Goal: Communication & Community: Answer question/provide support

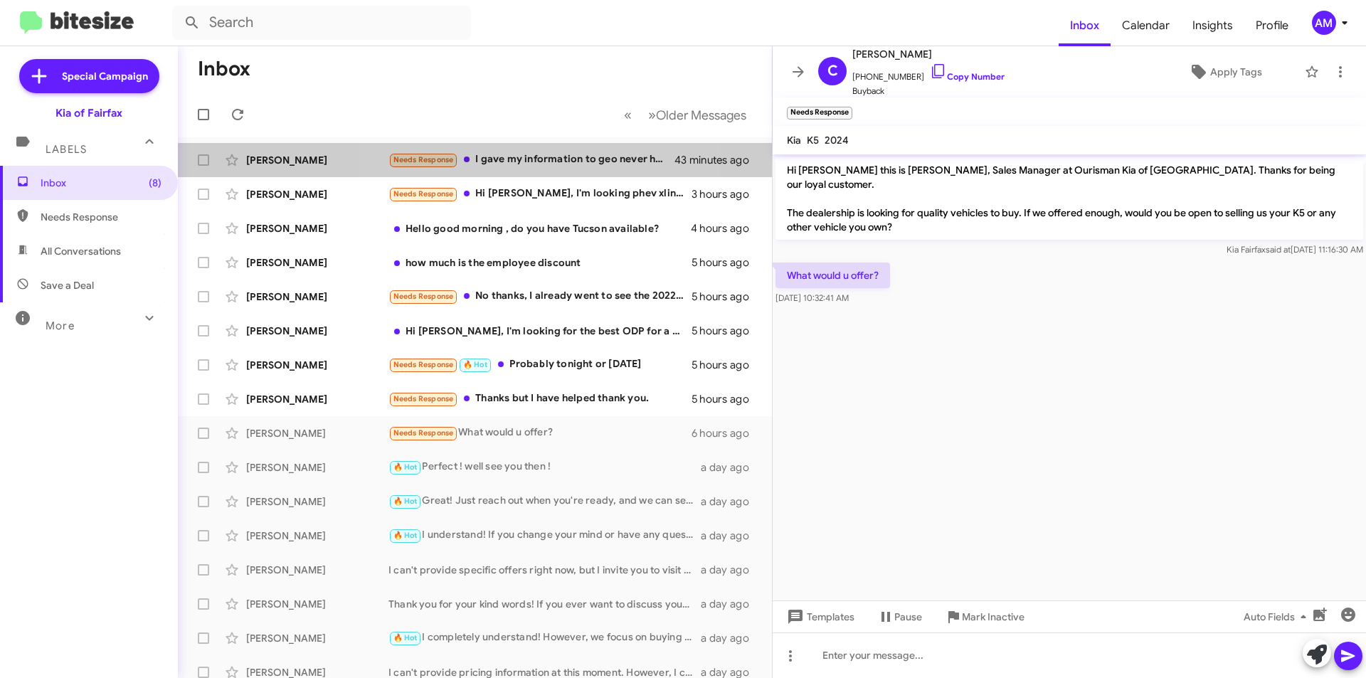
click at [512, 166] on div "Needs Response I gave my information to geo never heard back from him" at bounding box center [531, 160] width 287 height 16
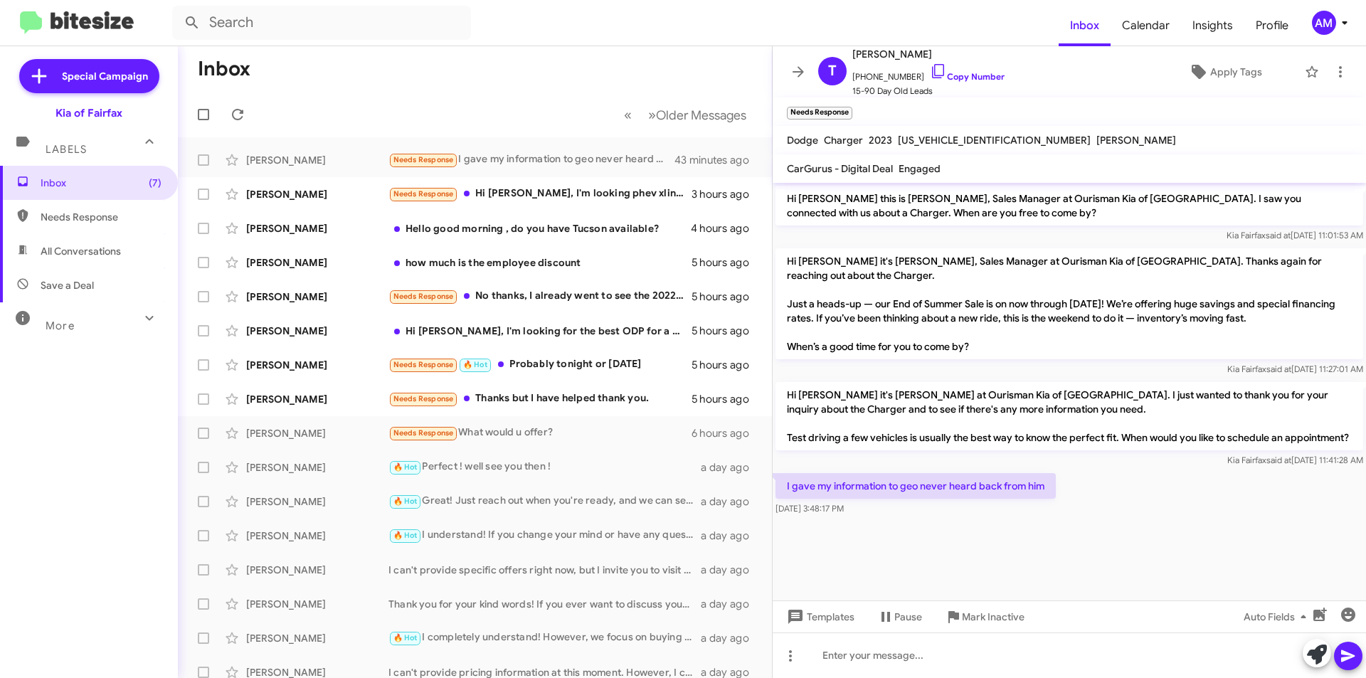
click at [972, 78] on link "Copy Number" at bounding box center [967, 76] width 75 height 11
click at [968, 74] on link "Copy Number" at bounding box center [967, 76] width 75 height 11
click at [581, 196] on div "Needs Response Hi Anthony, I'm looking phev xline prestige Sportage 10k/36mon, …" at bounding box center [539, 194] width 303 height 16
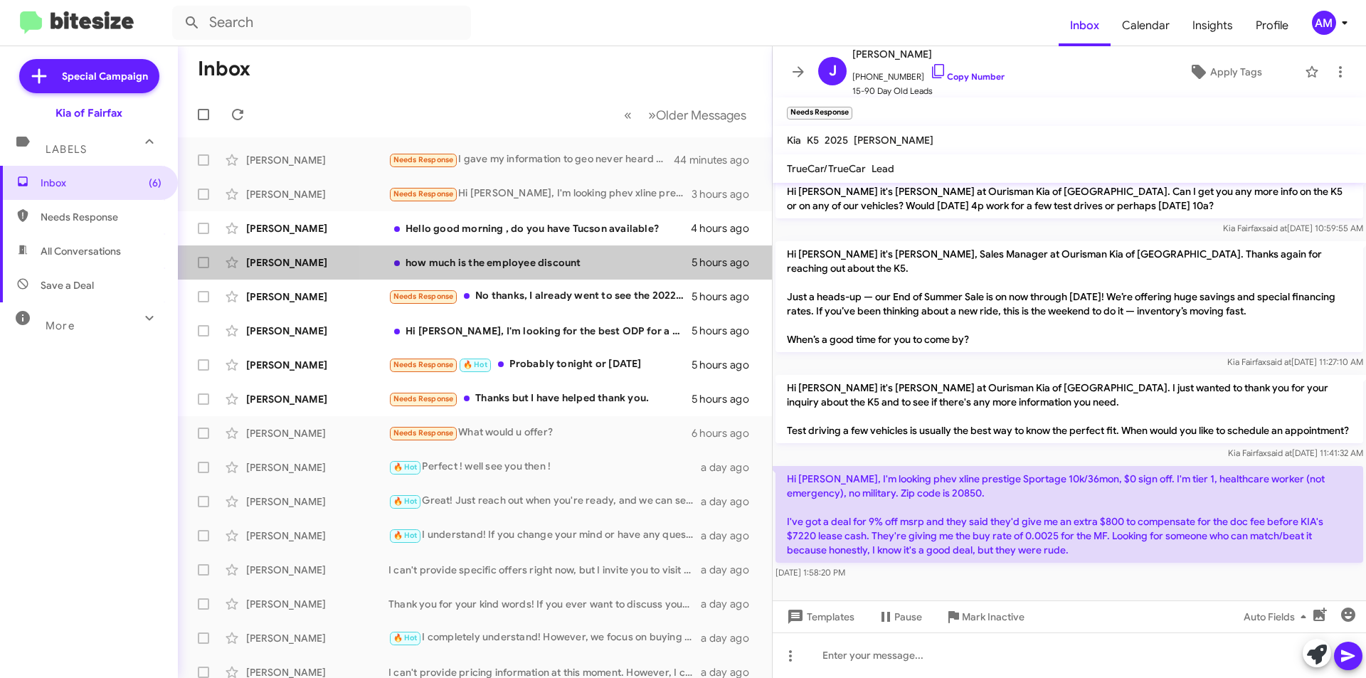
click at [568, 270] on div "Justin Burk how much is the employee discount 5 hours ago" at bounding box center [474, 262] width 571 height 28
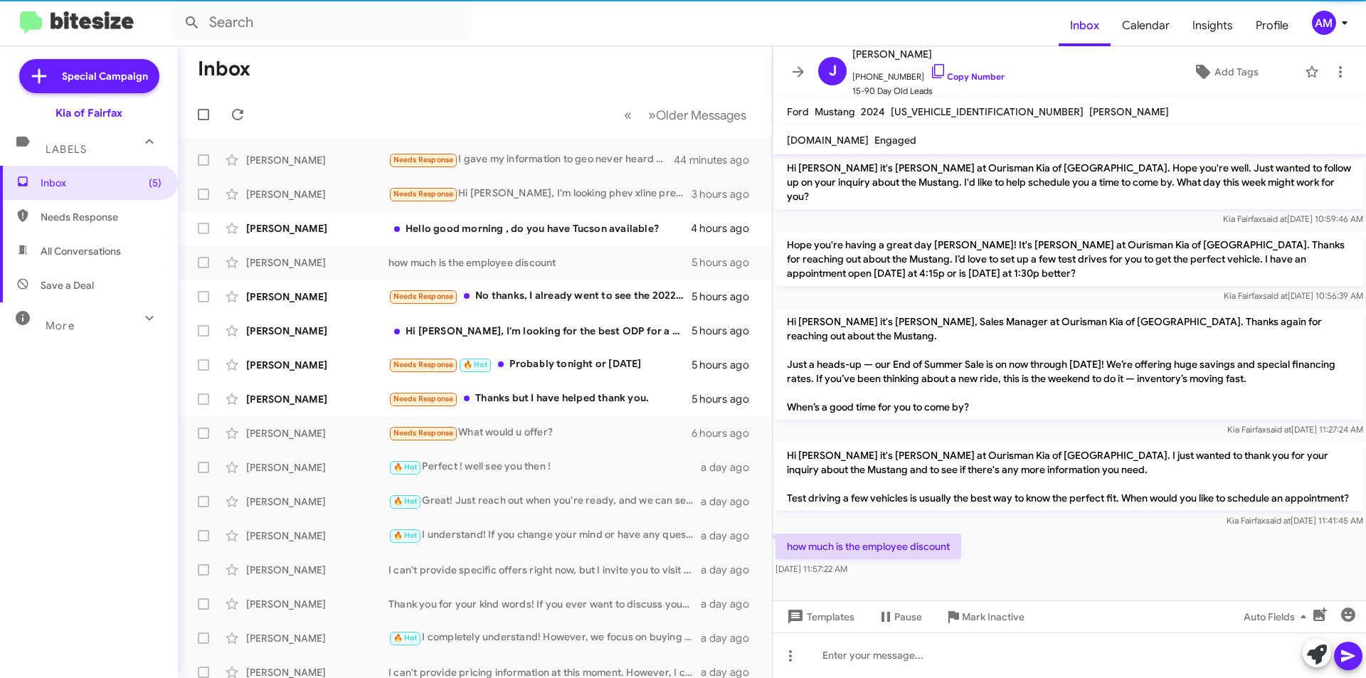
scroll to position [65, 0]
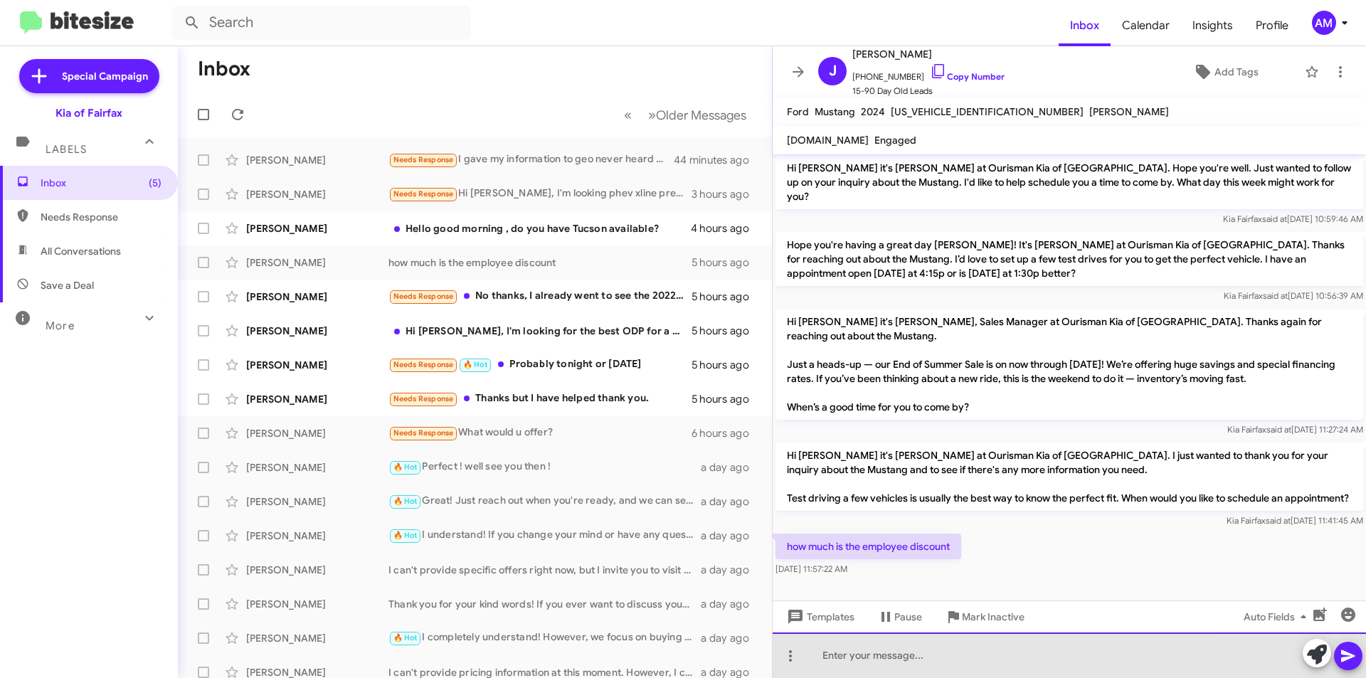
click at [928, 656] on div at bounding box center [1069, 655] width 593 height 46
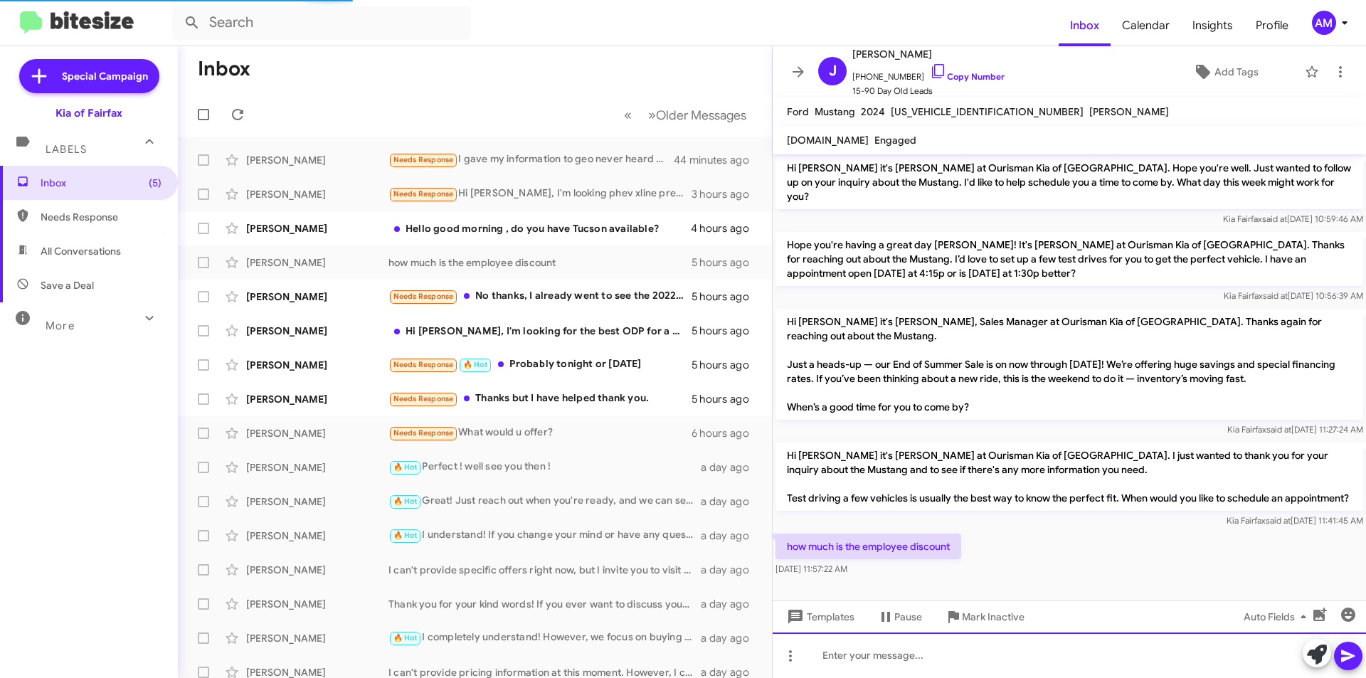
scroll to position [117, 0]
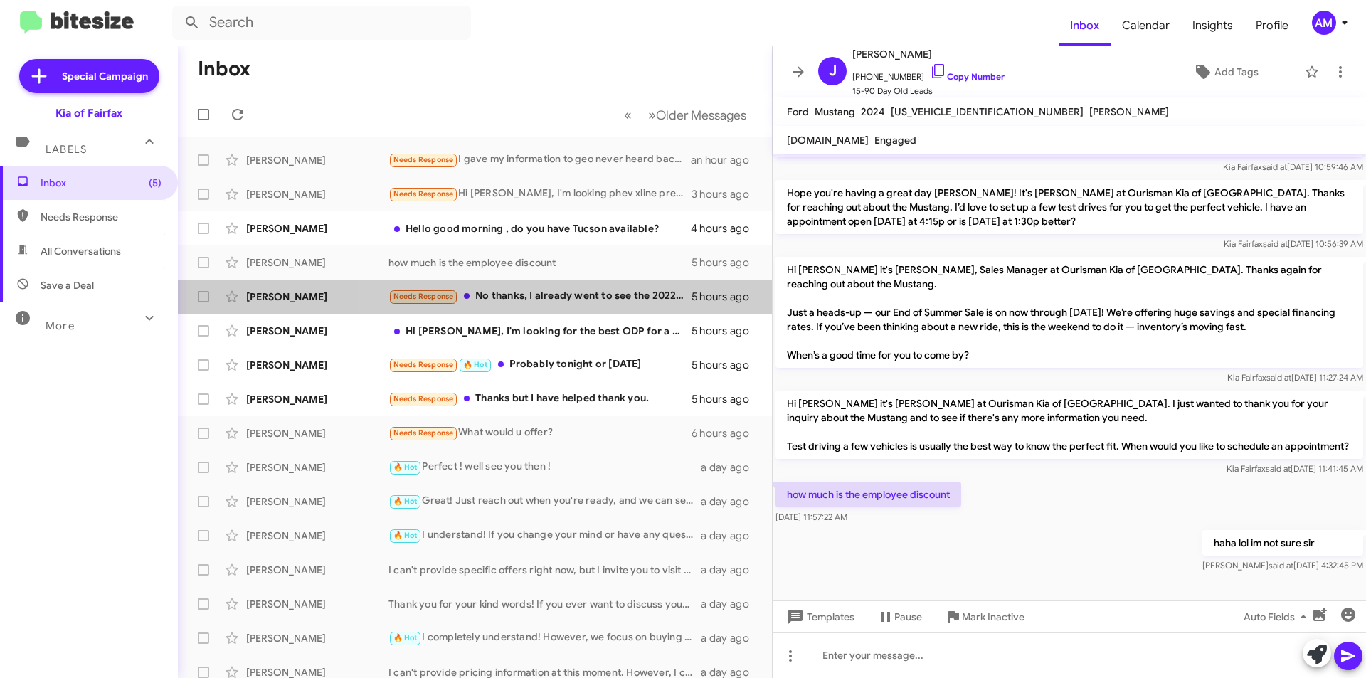
click at [595, 293] on div "Needs Response No thanks, I already went to see the 2022 Kia Stinger. The inter…" at bounding box center [539, 296] width 303 height 16
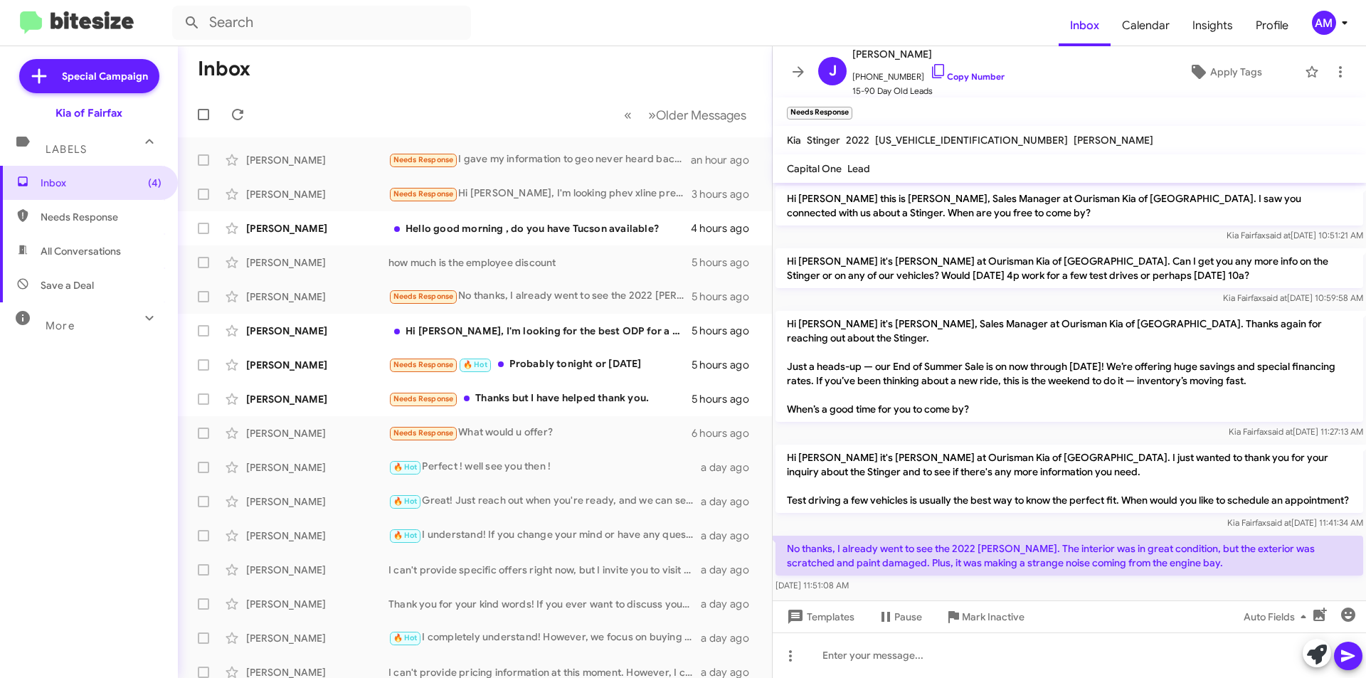
click at [987, 627] on span "Mark Inactive" at bounding box center [993, 617] width 63 height 26
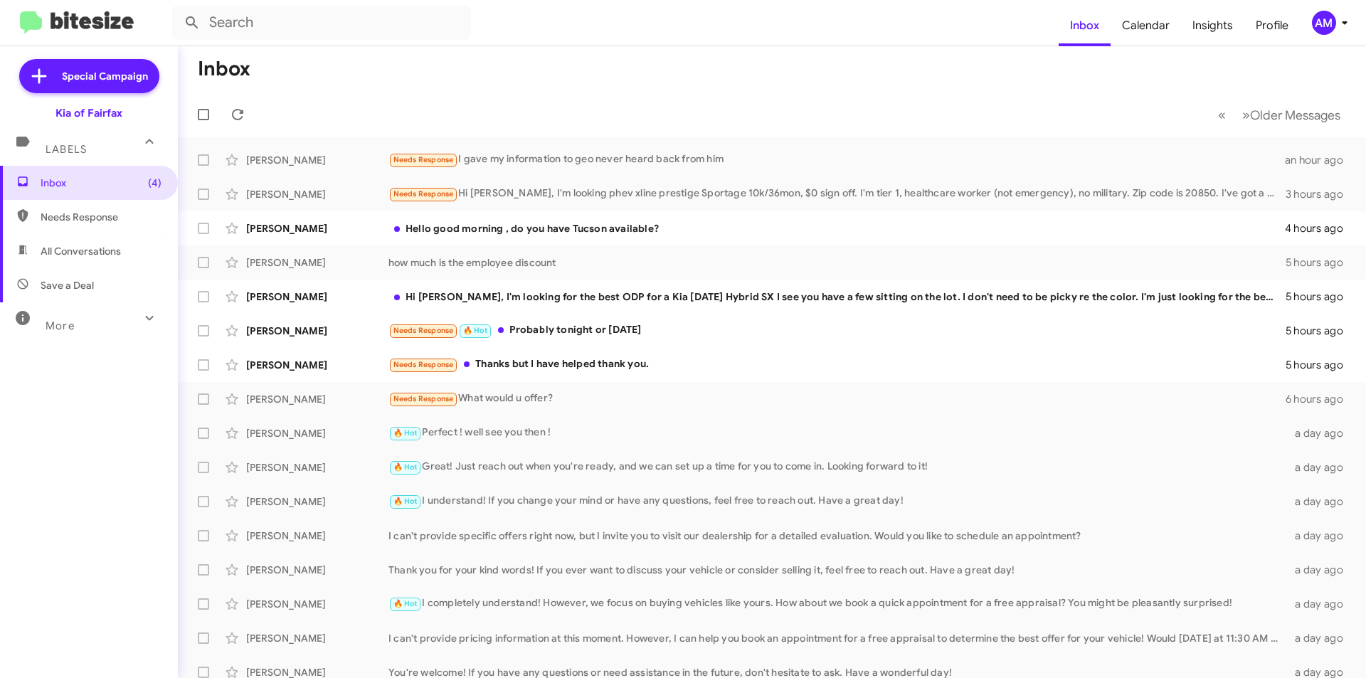
click at [575, 296] on div "Hi [PERSON_NAME], I'm looking for the best ODP for a Kia [DATE] Hybrid SX I see…" at bounding box center [836, 297] width 897 height 14
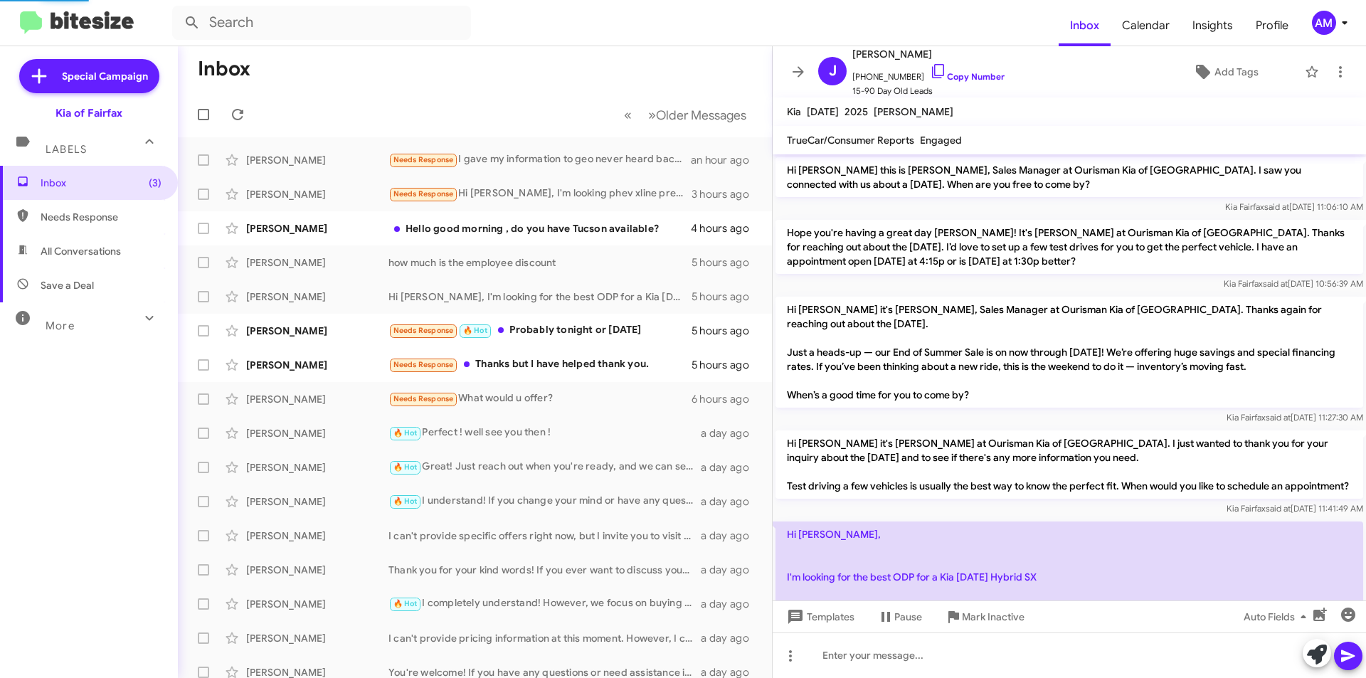
scroll to position [84, 0]
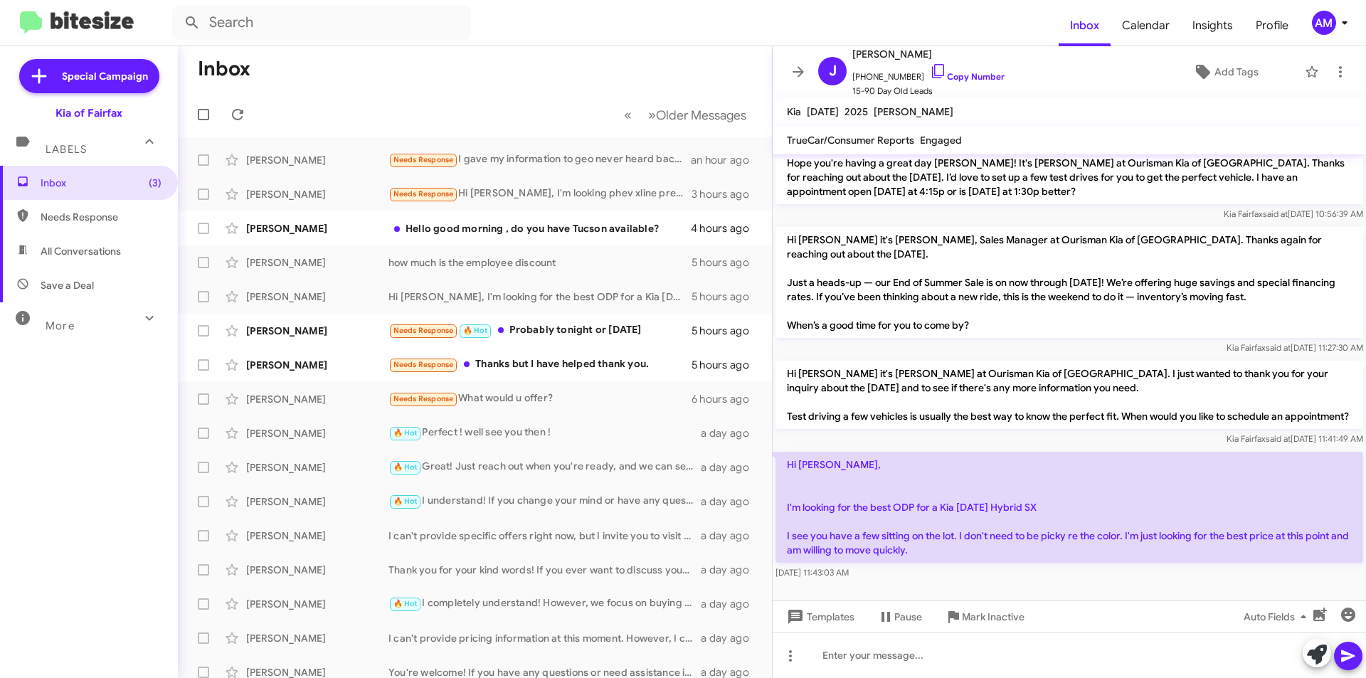
click at [976, 78] on link "Copy Number" at bounding box center [967, 76] width 75 height 11
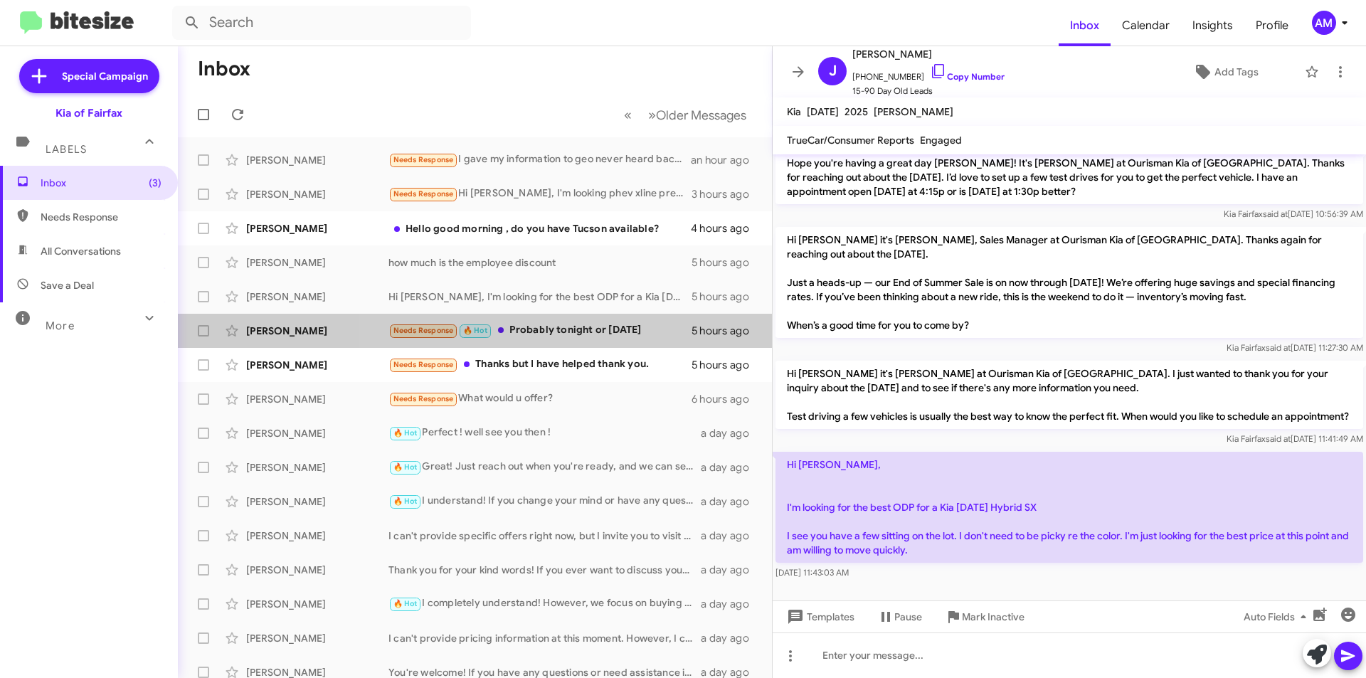
click at [597, 333] on div "Needs Response 🔥 Hot Probably tonight or tomorrow" at bounding box center [539, 330] width 303 height 16
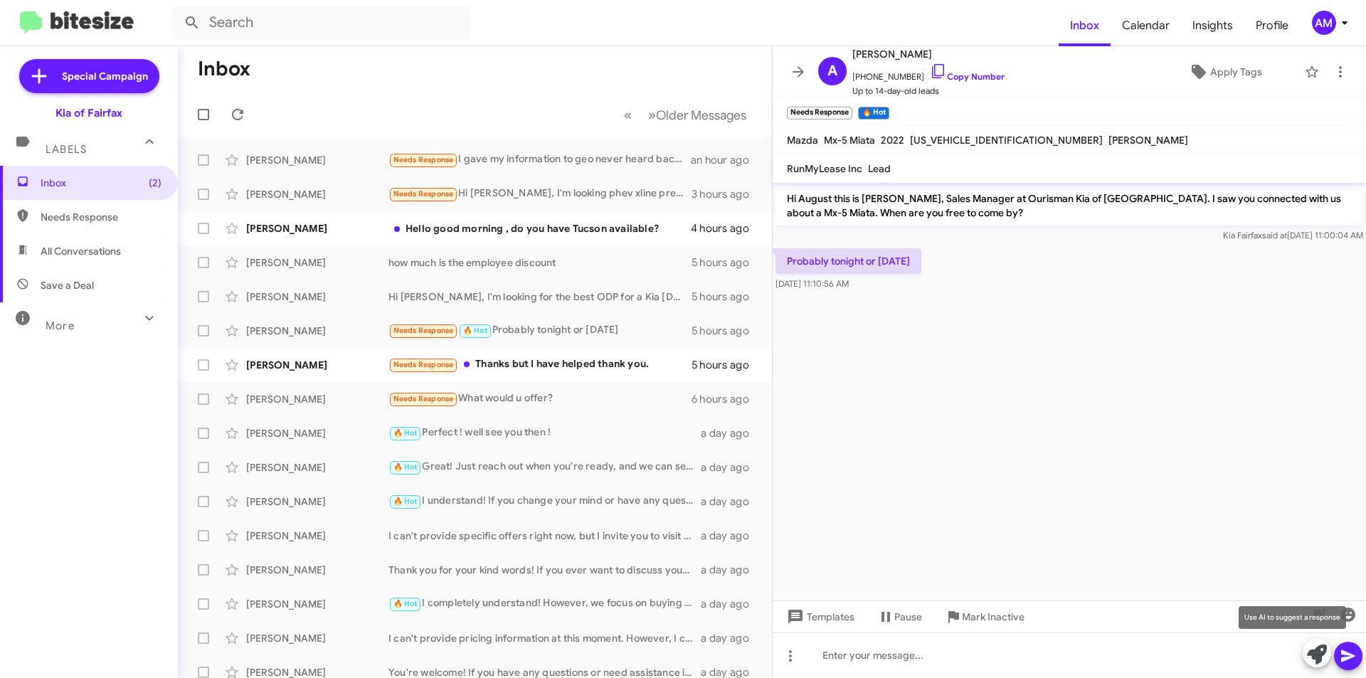
click at [1320, 654] on icon at bounding box center [1317, 655] width 20 height 20
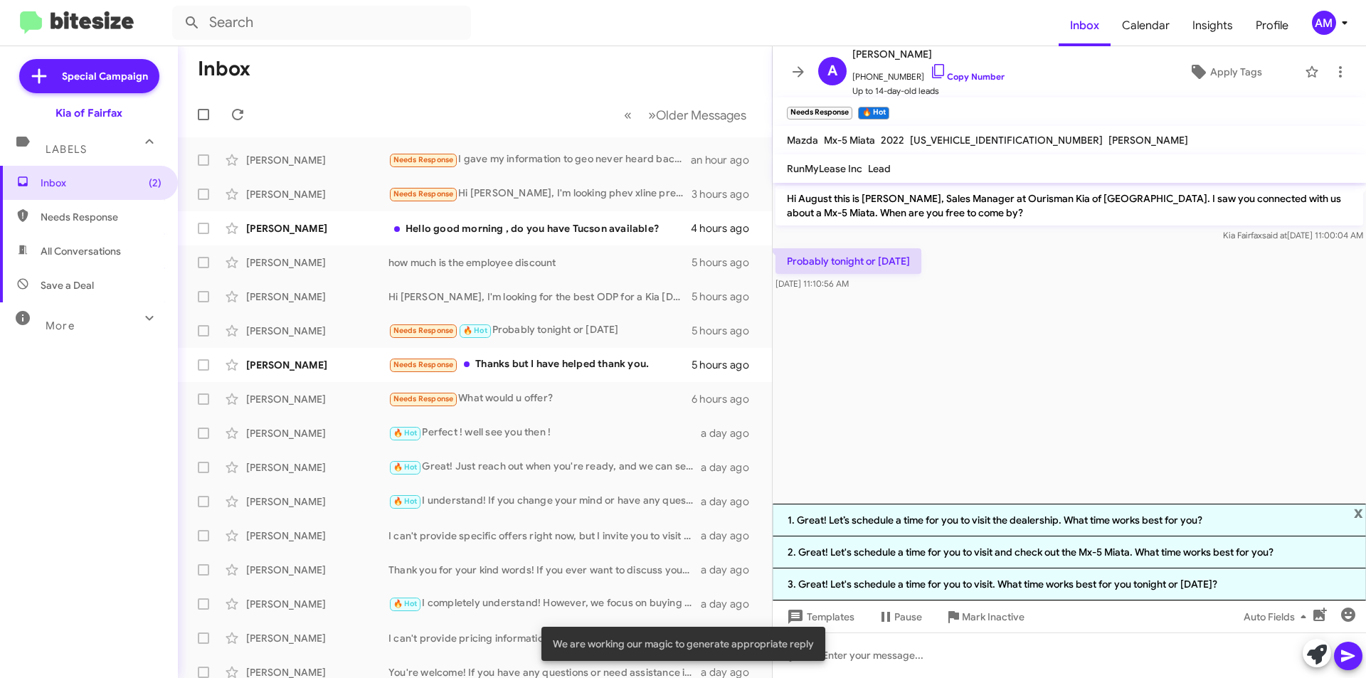
click at [1062, 533] on li "1. Great! Let’s schedule a time for you to visit the dealership. What time work…" at bounding box center [1069, 520] width 593 height 33
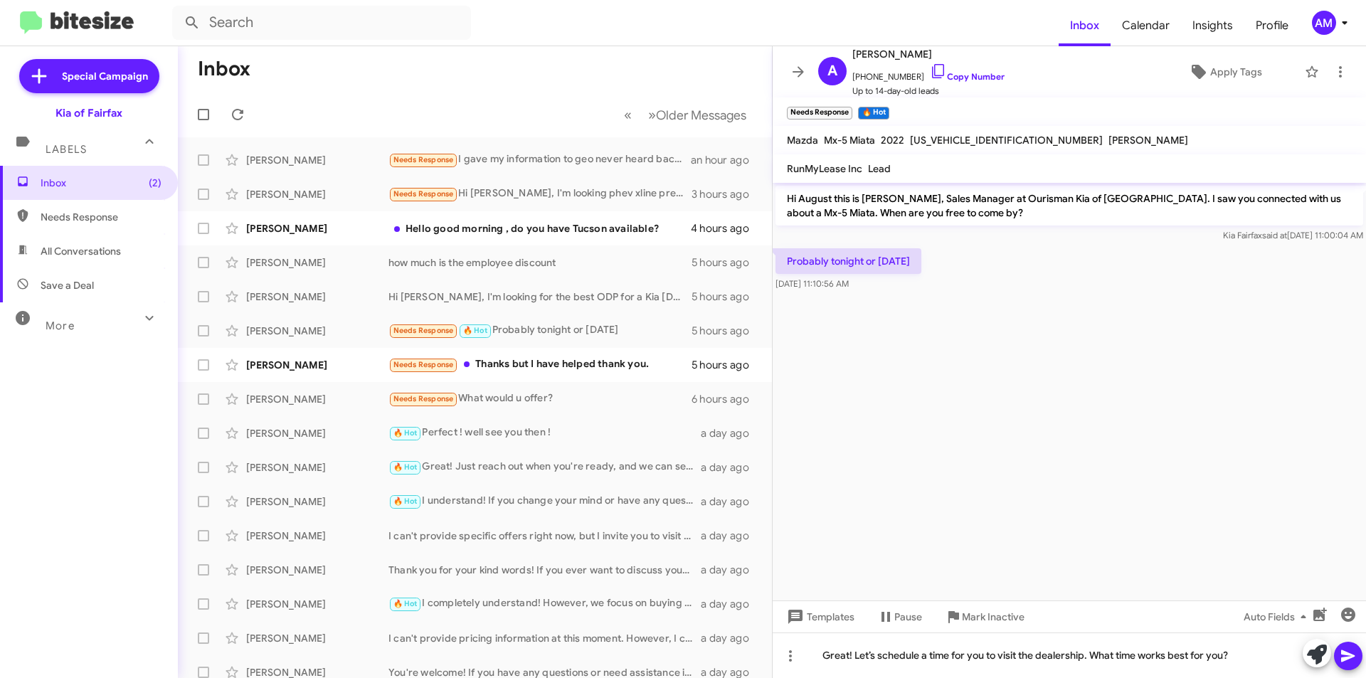
click at [1348, 655] on icon at bounding box center [1348, 656] width 14 height 12
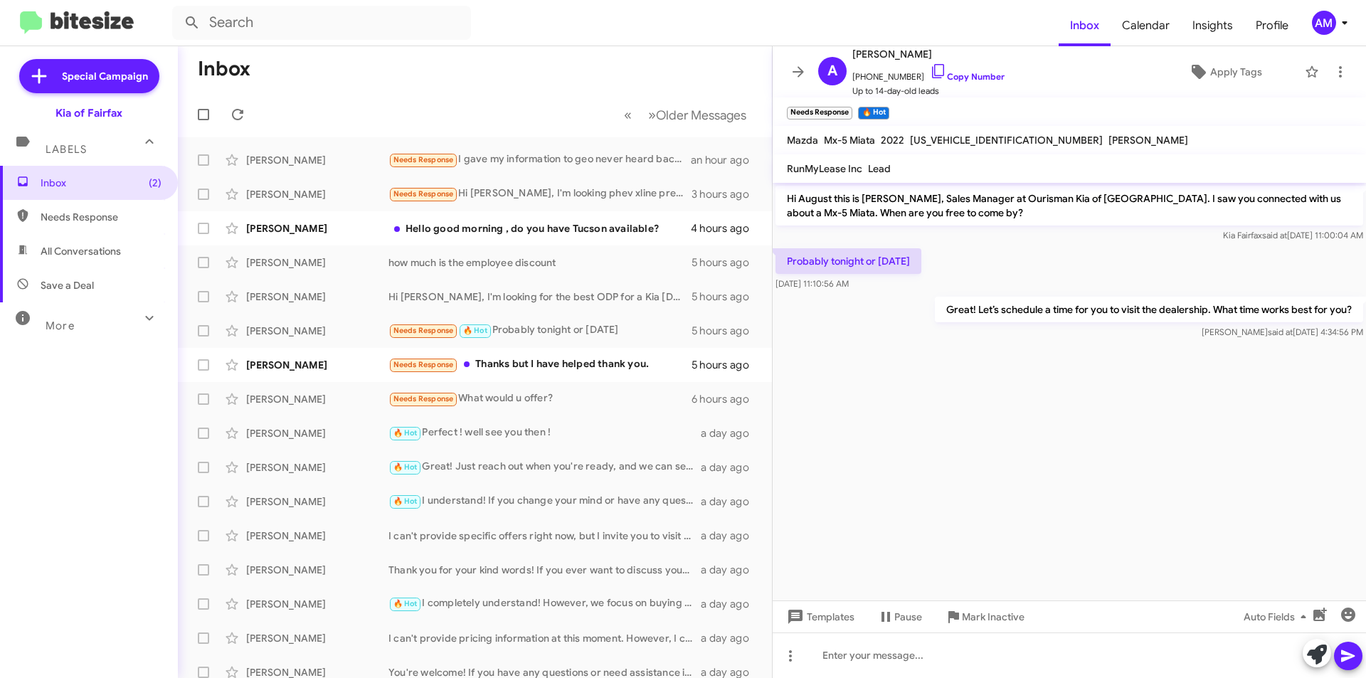
click at [600, 360] on div "Needs Response Thanks but I have helped thank you." at bounding box center [539, 364] width 303 height 16
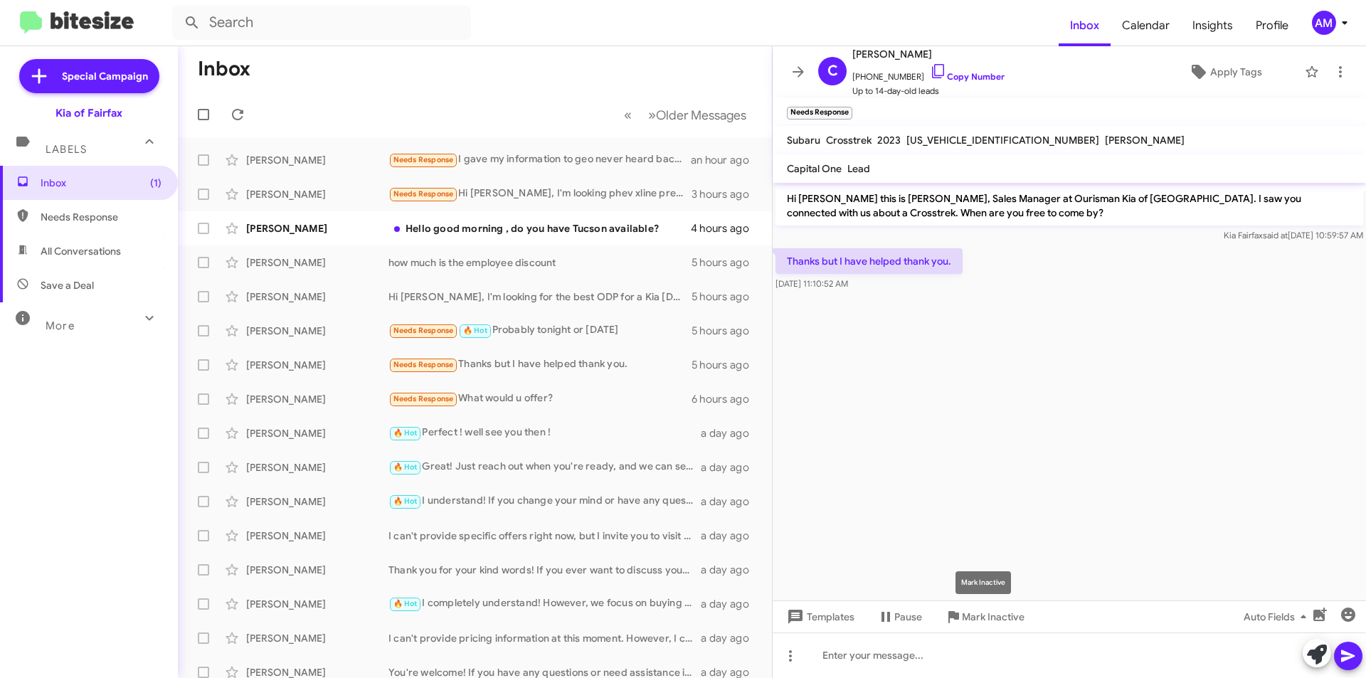
click at [969, 624] on span "Mark Inactive" at bounding box center [993, 617] width 63 height 26
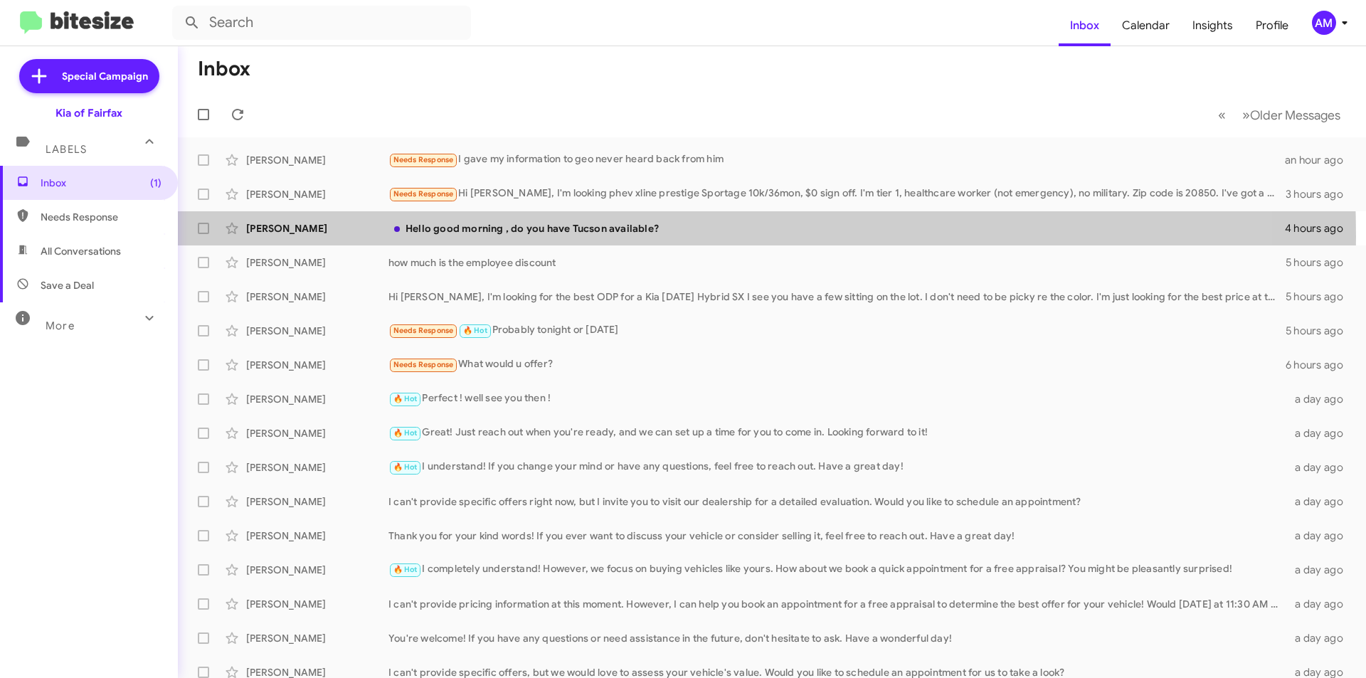
drag, startPoint x: 500, startPoint y: 236, endPoint x: 482, endPoint y: 224, distance: 22.1
click at [499, 236] on div "Eva Lopez Hello good morning , do you have Tucson available? 4 hours ago" at bounding box center [771, 228] width 1165 height 28
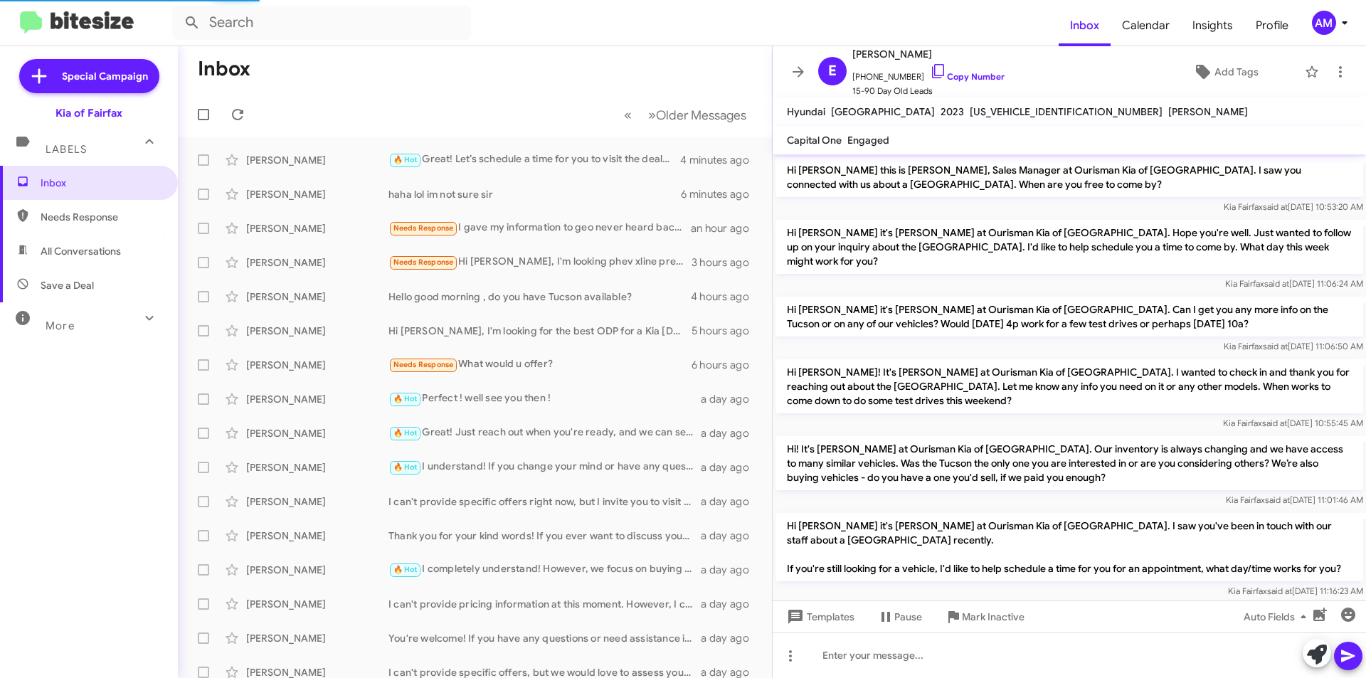
scroll to position [372, 0]
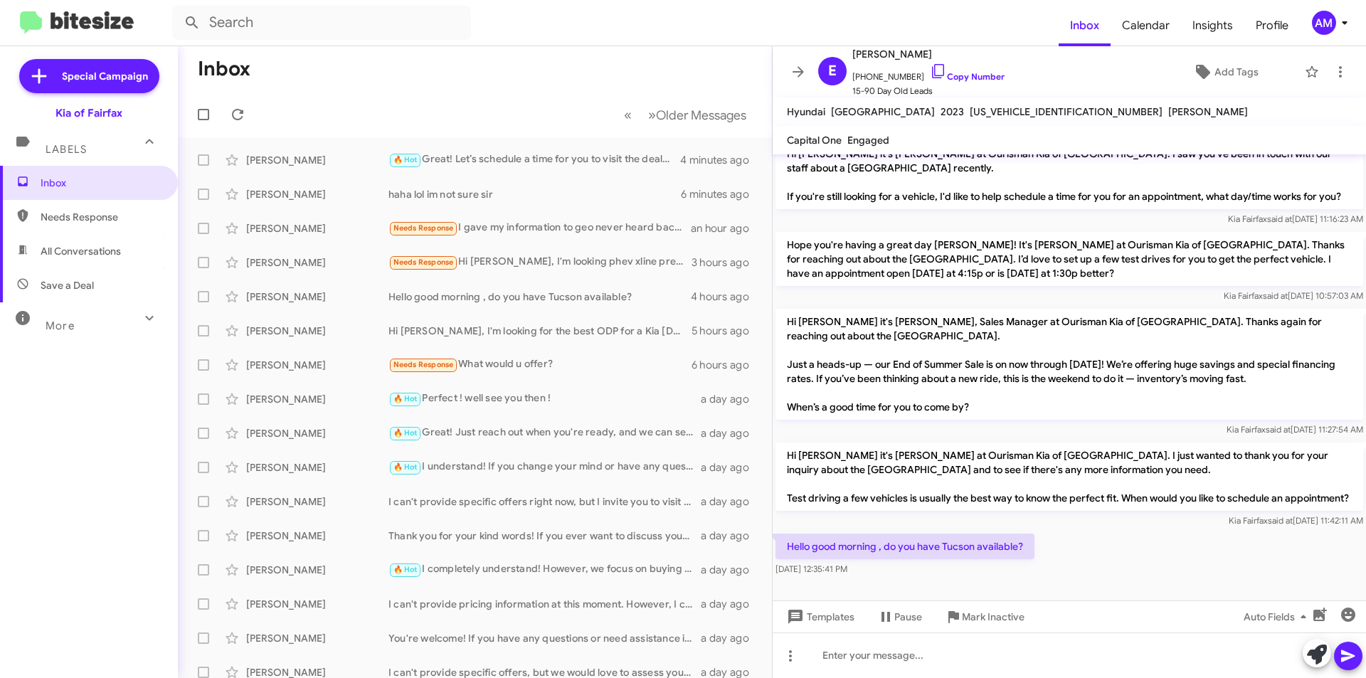
click at [551, 188] on div "haha lol im not sure sir" at bounding box center [534, 194] width 292 height 14
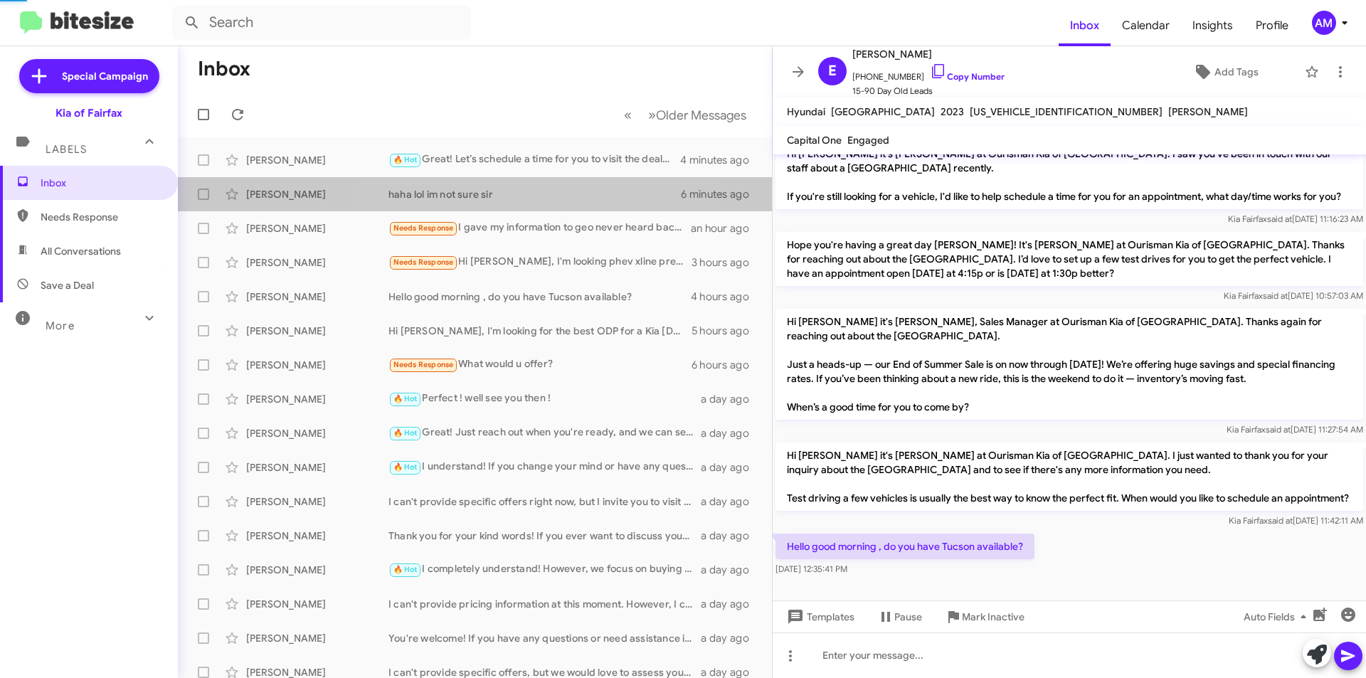
scroll to position [117, 0]
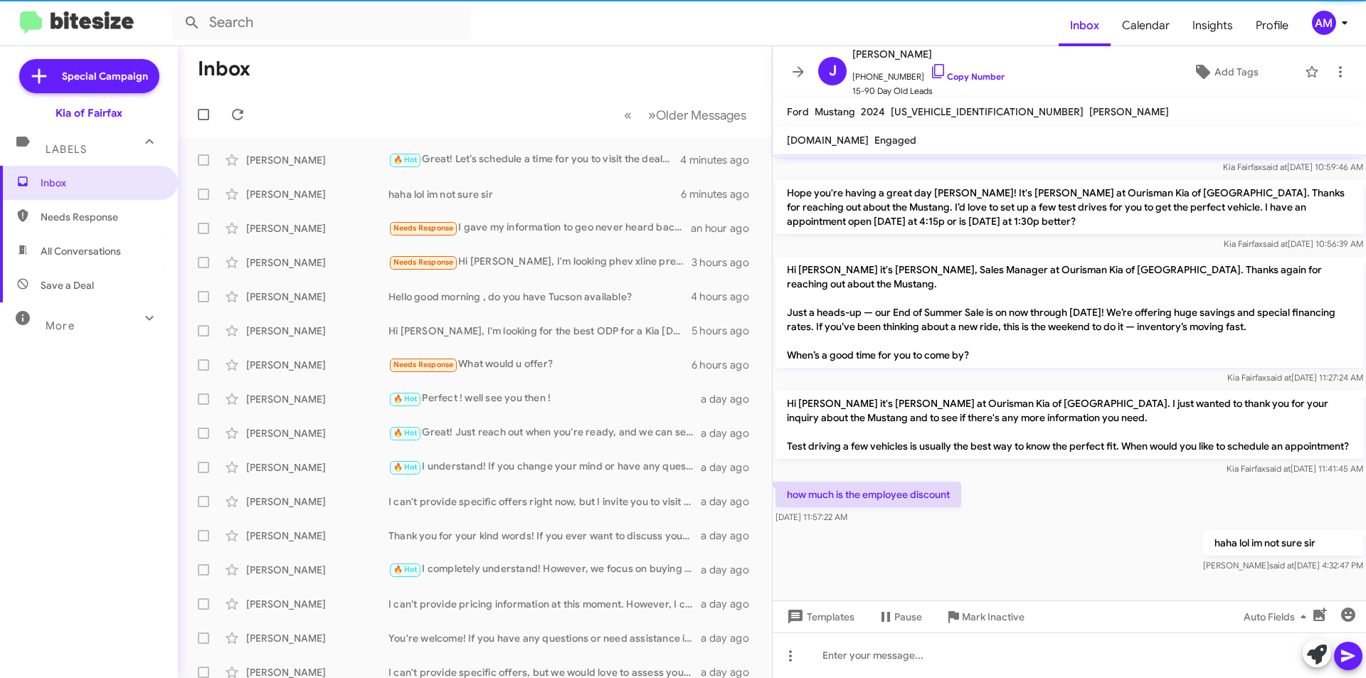
click at [567, 178] on span "[PERSON_NAME] haha lol im not sure sir 6 minutes ago" at bounding box center [475, 194] width 594 height 34
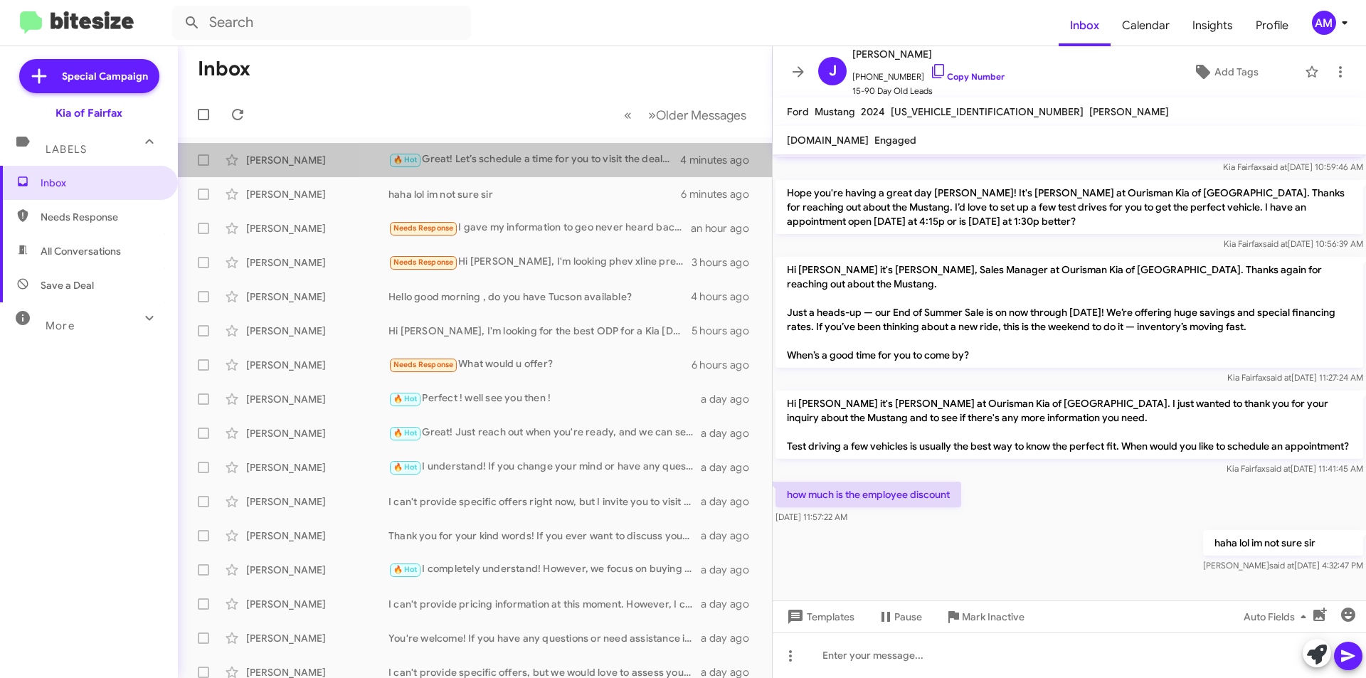
click at [571, 163] on div "🔥 Hot Great! Let’s schedule a time for you to visit the dealership. What time w…" at bounding box center [534, 160] width 292 height 16
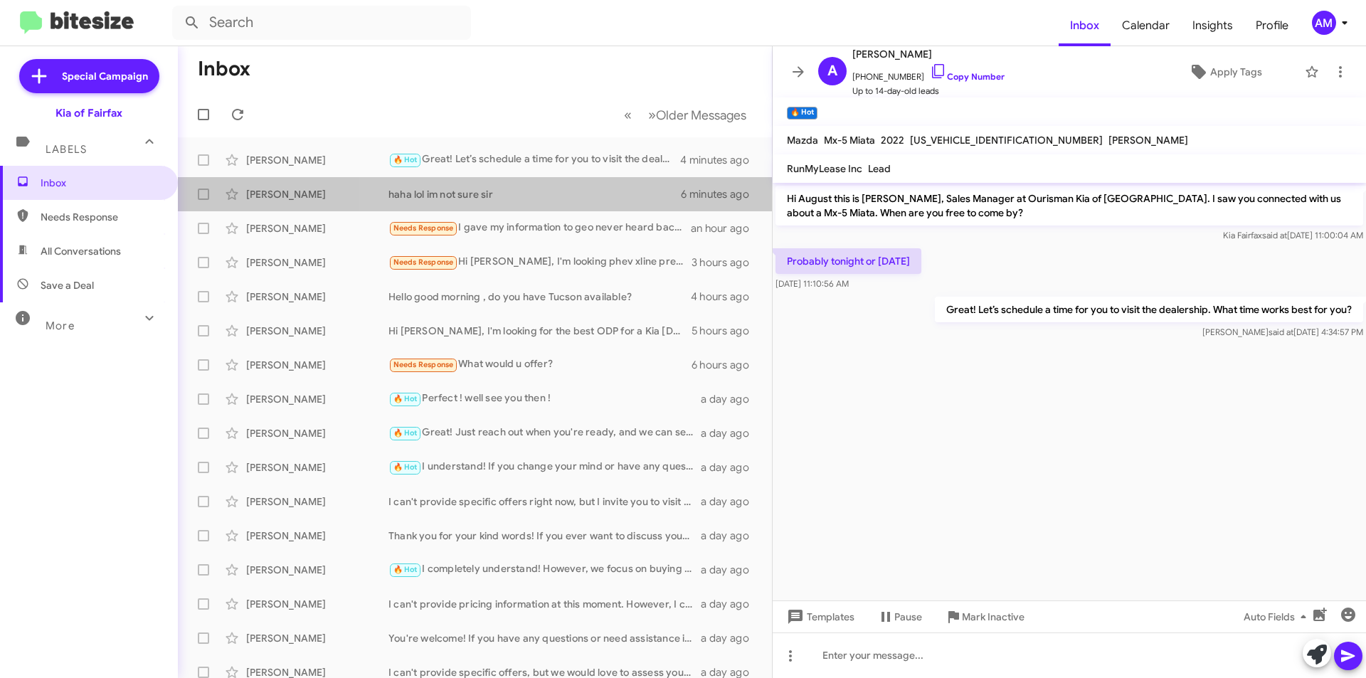
click at [577, 191] on div "haha lol im not sure sir" at bounding box center [534, 194] width 292 height 14
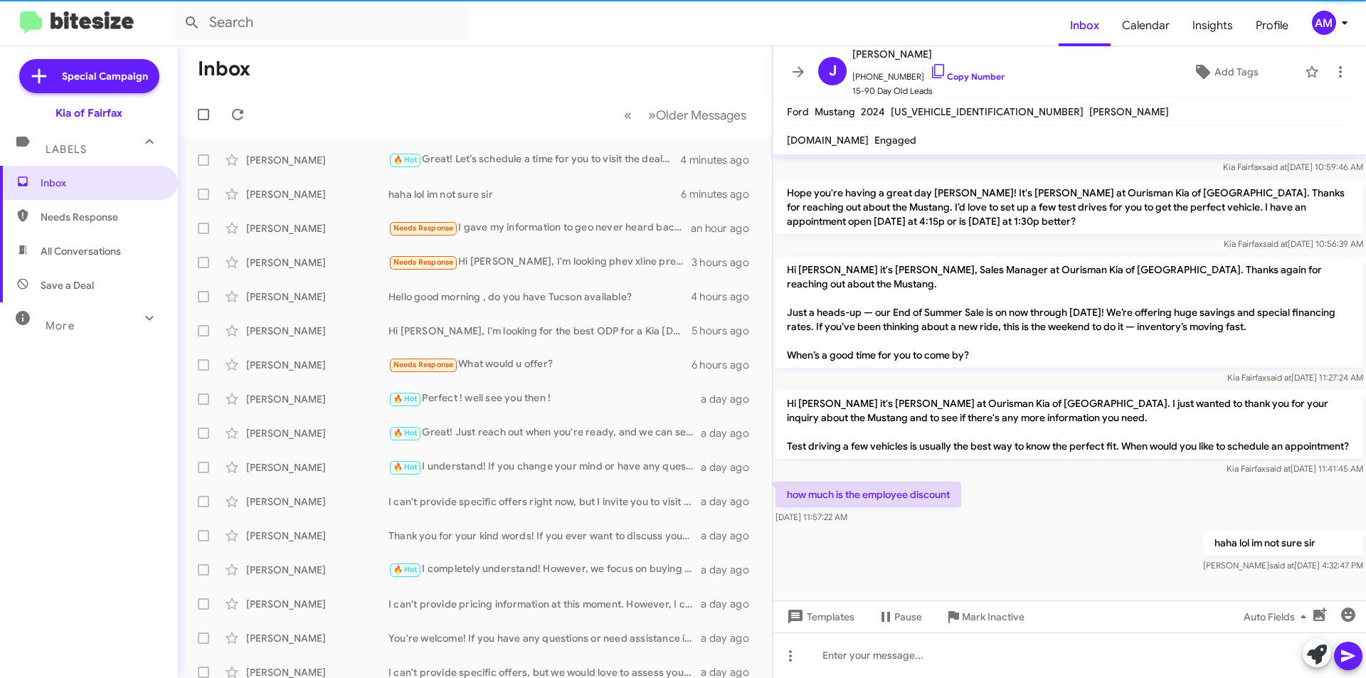
scroll to position [117, 0]
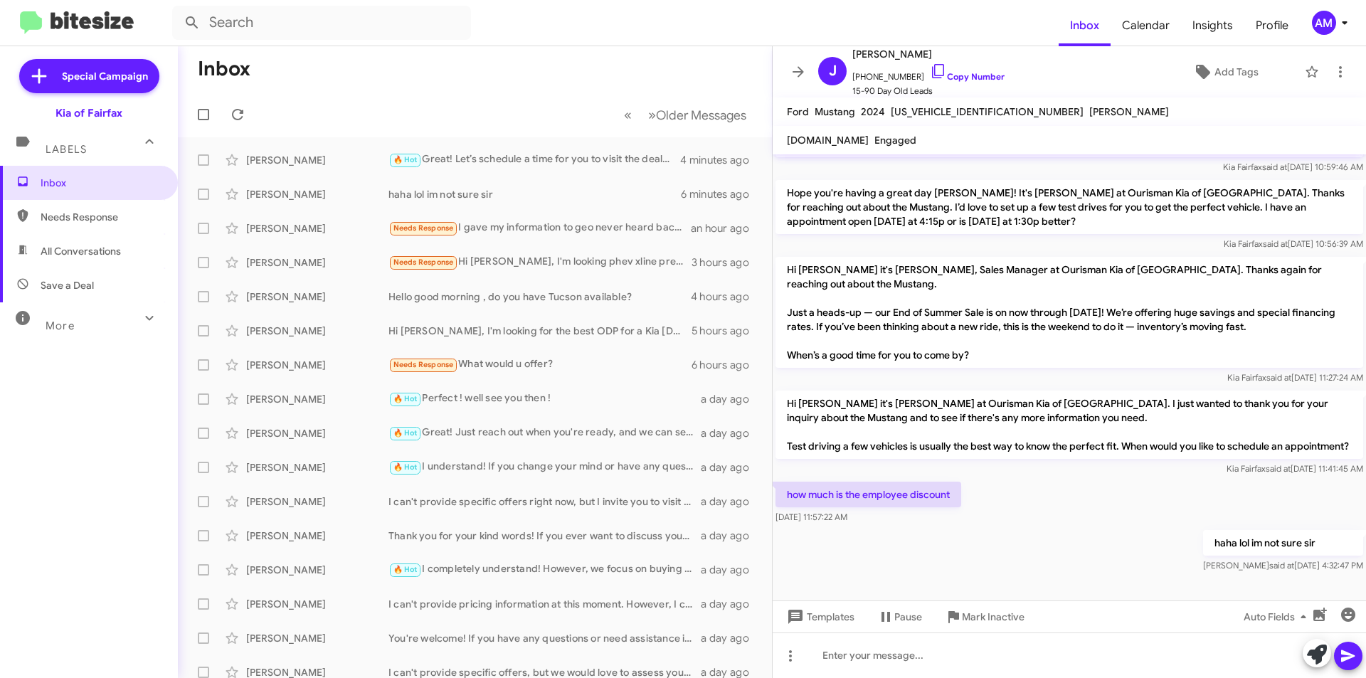
click at [573, 155] on div "🔥 Hot Great! Let’s schedule a time for you to visit the dealership. What time w…" at bounding box center [534, 160] width 292 height 16
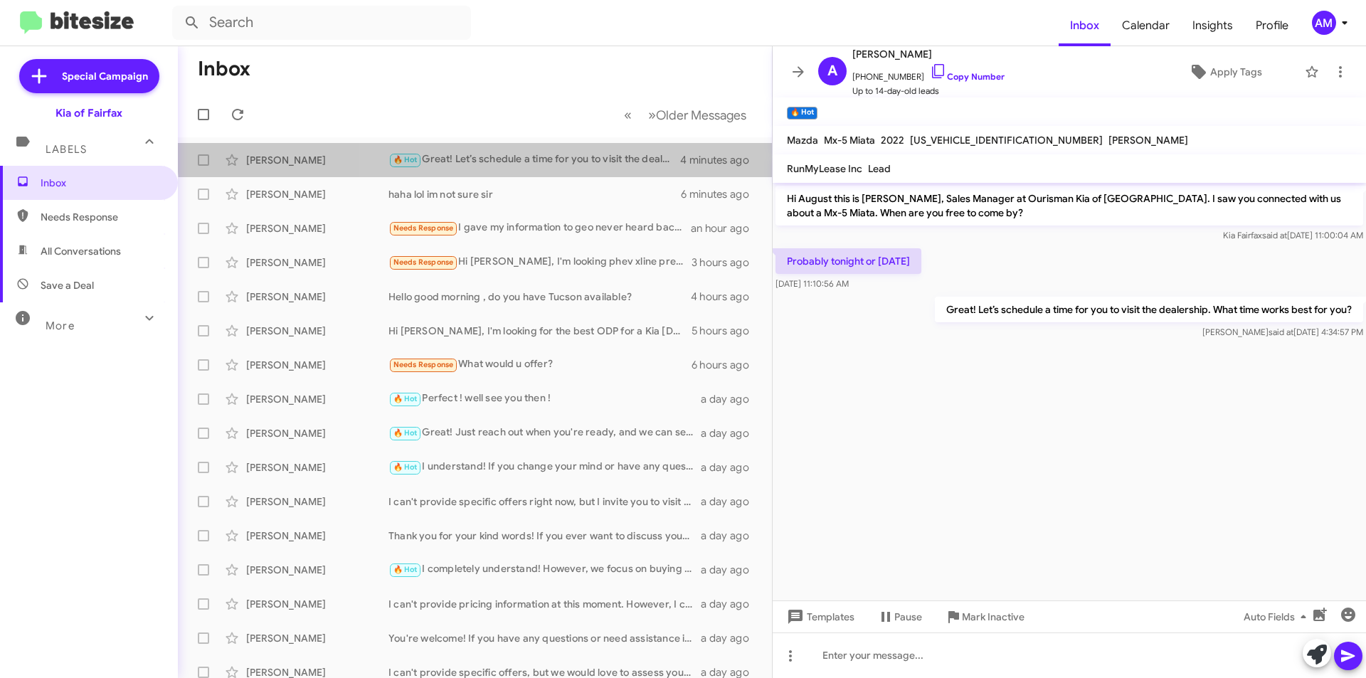
click at [536, 150] on div "[PERSON_NAME] 🔥 Hot Great! Let’s schedule a time for you to visit the dealershi…" at bounding box center [474, 160] width 571 height 28
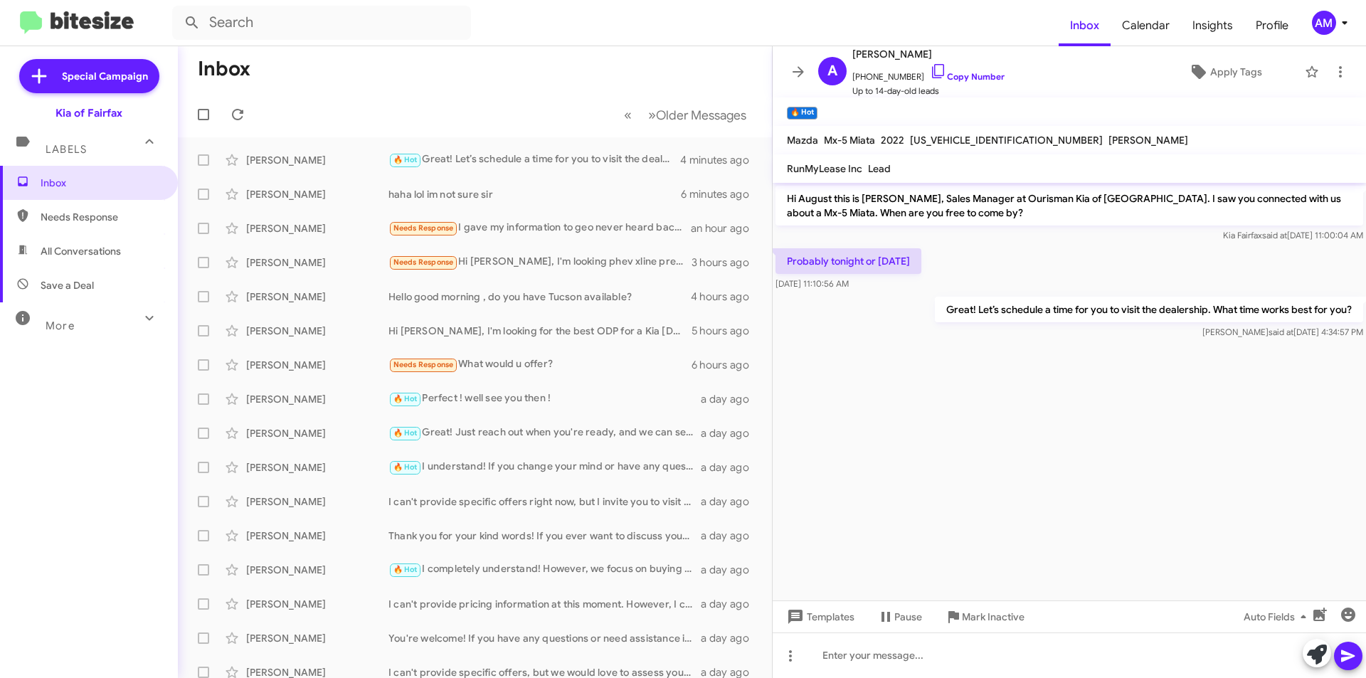
click at [531, 193] on div "haha lol im not sure sir" at bounding box center [534, 194] width 292 height 14
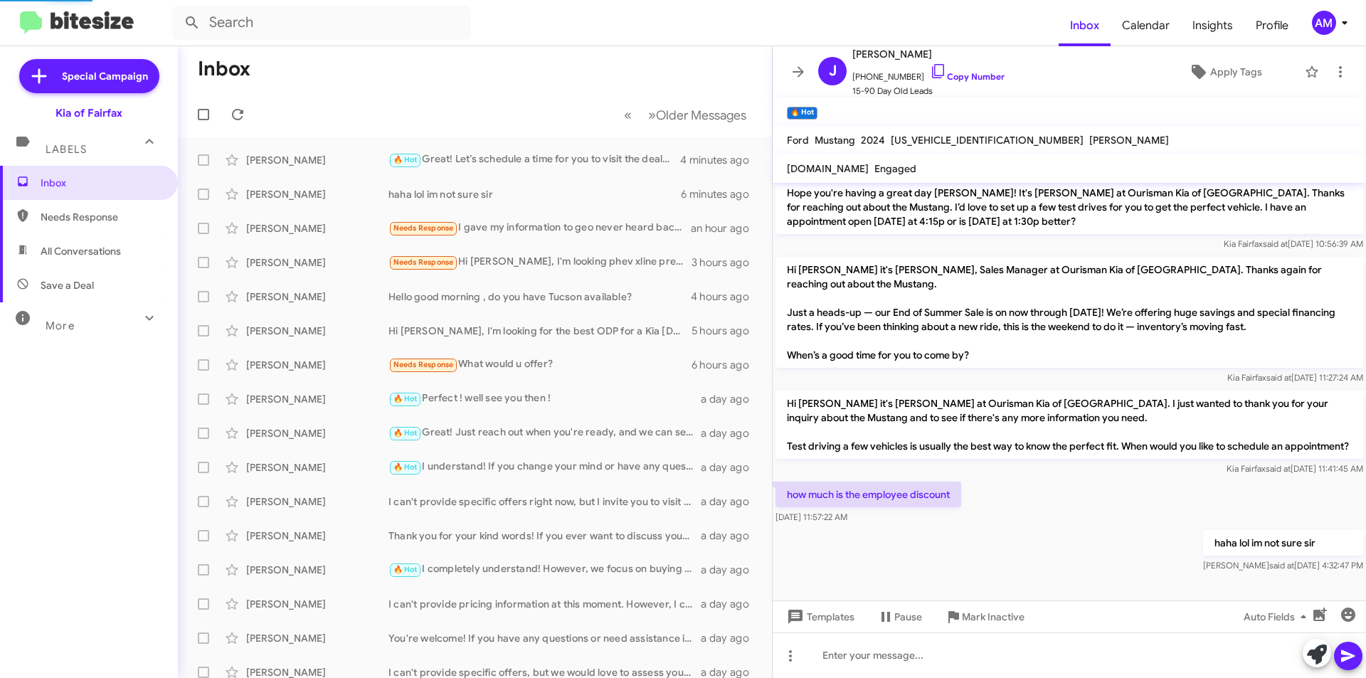
scroll to position [117, 0]
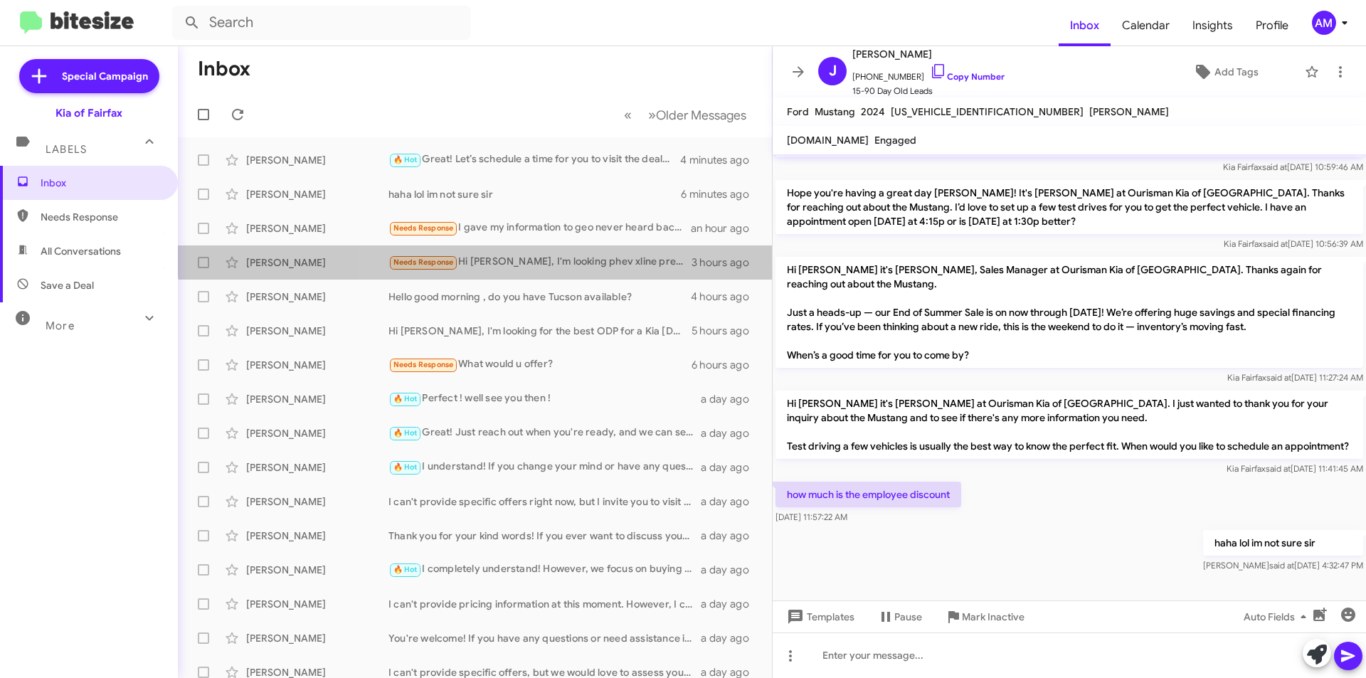
click at [536, 253] on div "[PERSON_NAME] Needs Response Hi [PERSON_NAME], I'm looking phev xline prestige …" at bounding box center [474, 262] width 571 height 28
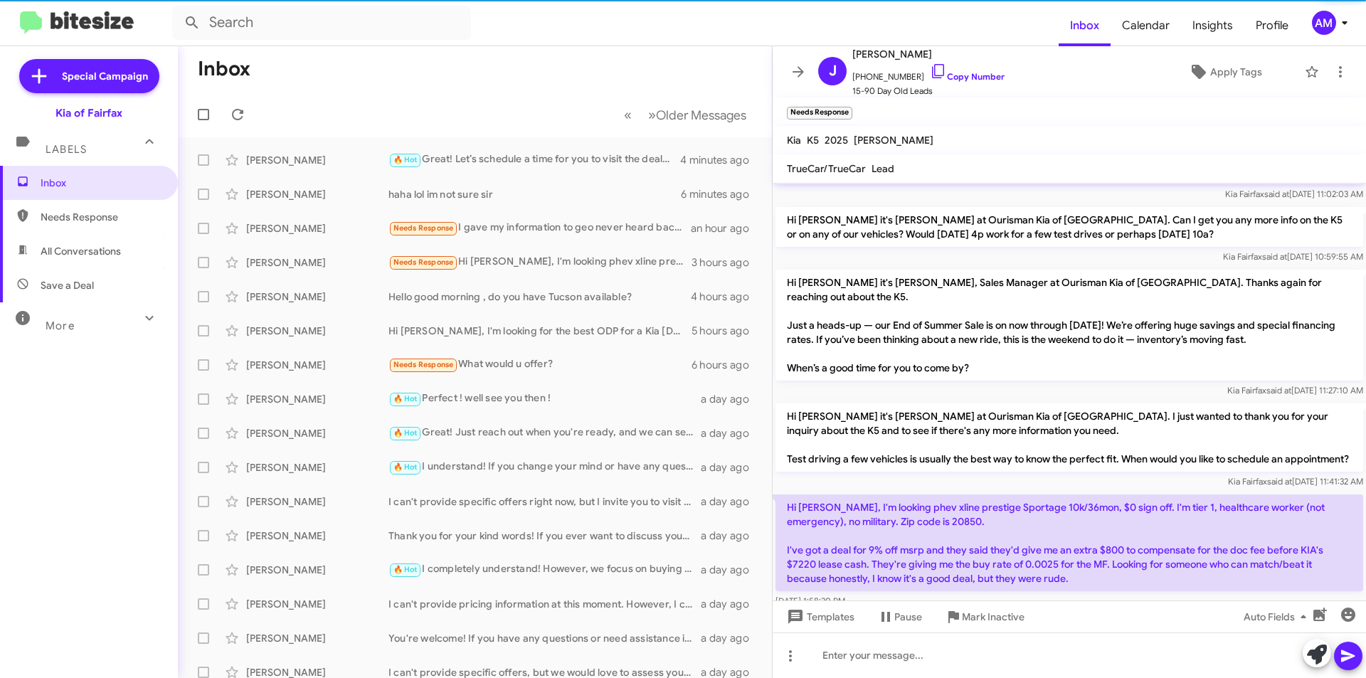
scroll to position [70, 0]
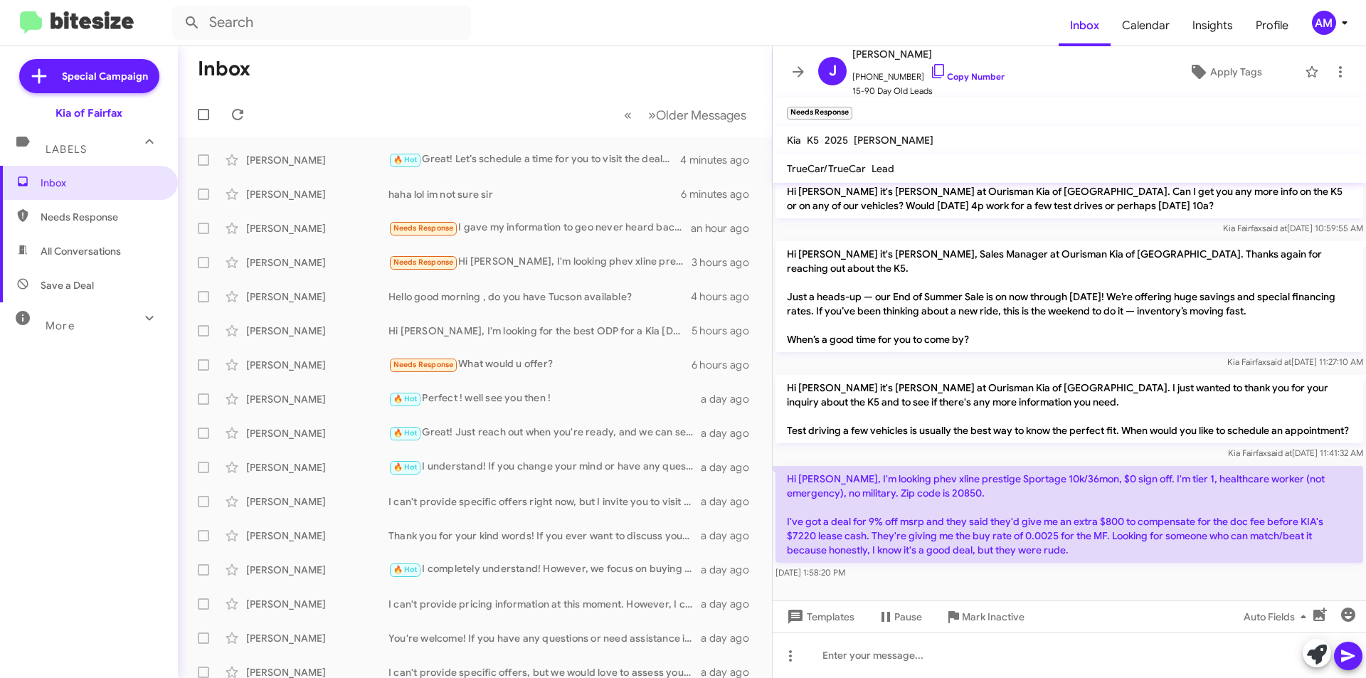
click at [956, 75] on link "Copy Number" at bounding box center [967, 76] width 75 height 11
click at [525, 356] on div "Needs Response What would u offer?" at bounding box center [539, 364] width 303 height 16
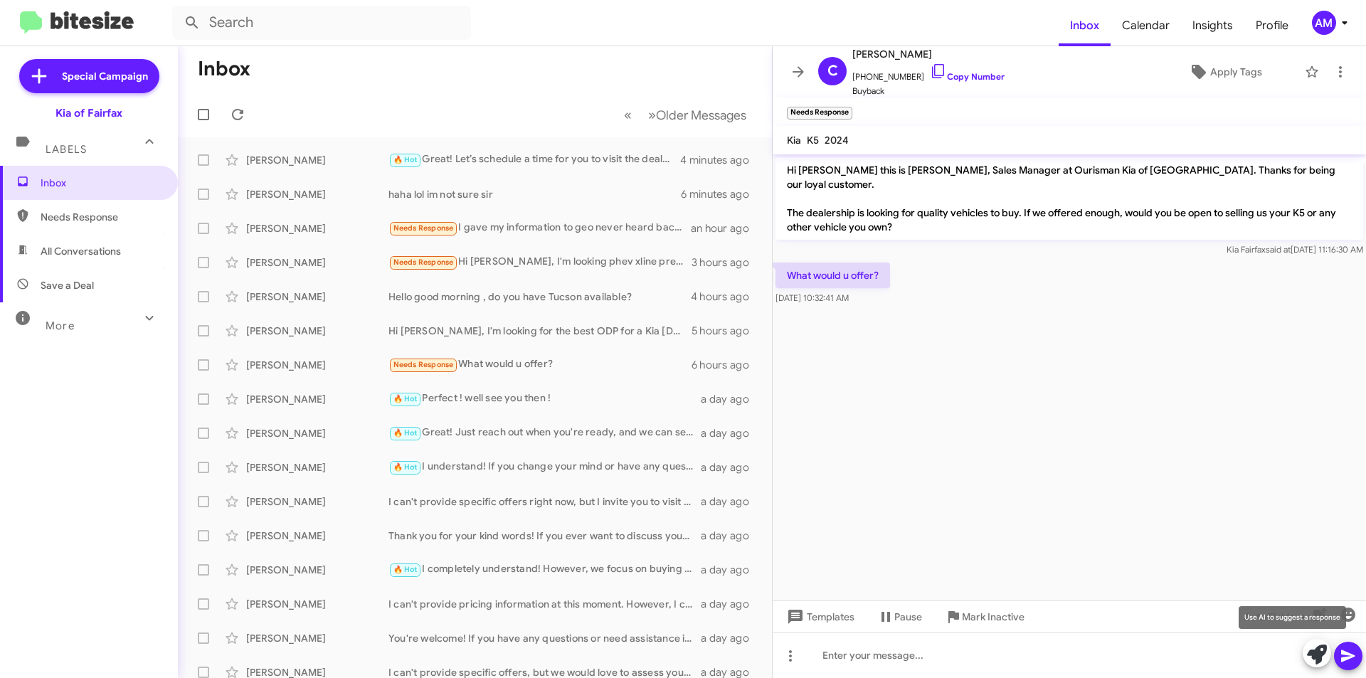
click at [1307, 655] on icon at bounding box center [1317, 655] width 20 height 20
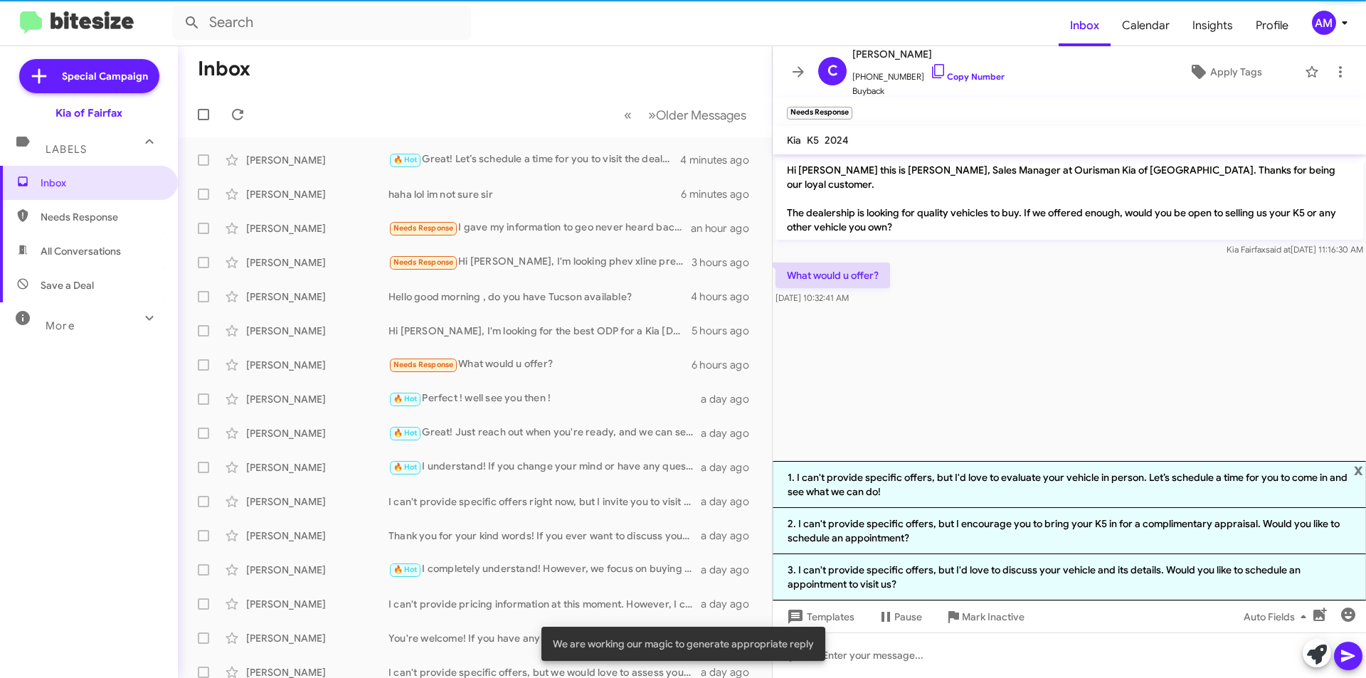
click at [862, 481] on li "1. I can't provide specific offers, but I'd love to evaluate your vehicle in pe…" at bounding box center [1069, 484] width 593 height 47
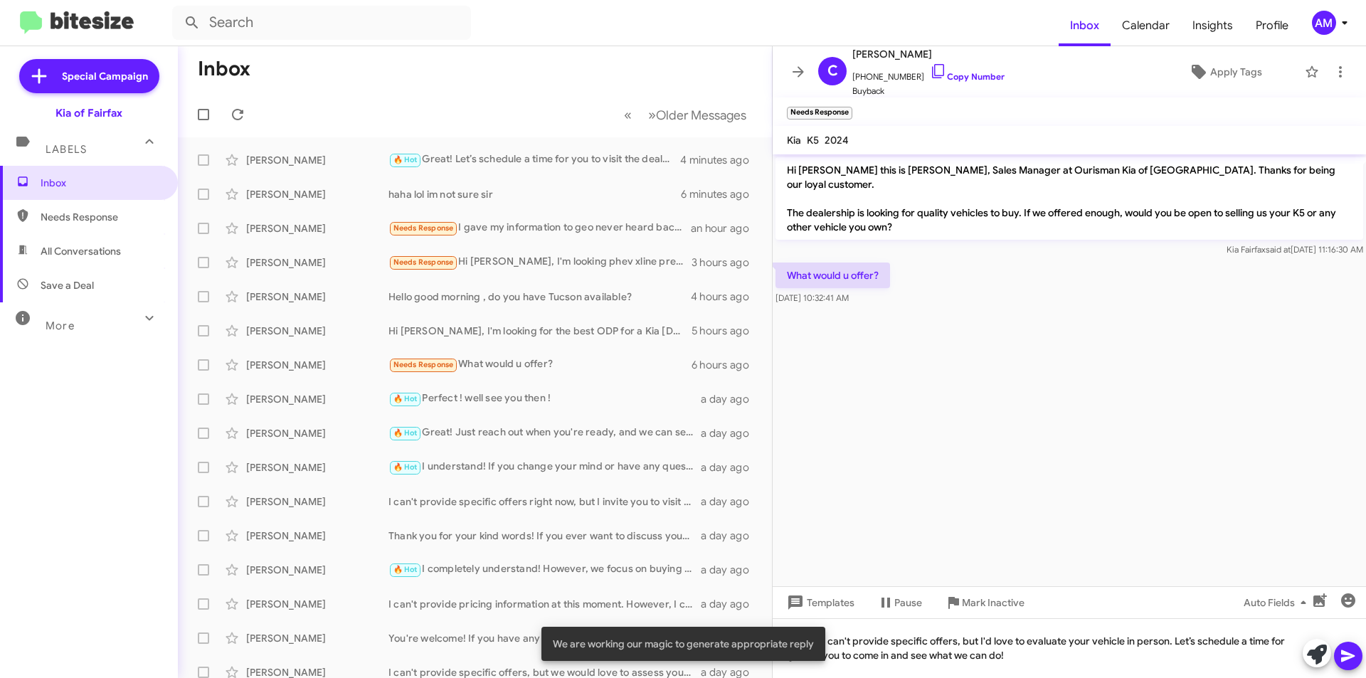
click at [1347, 657] on icon at bounding box center [1348, 656] width 14 height 12
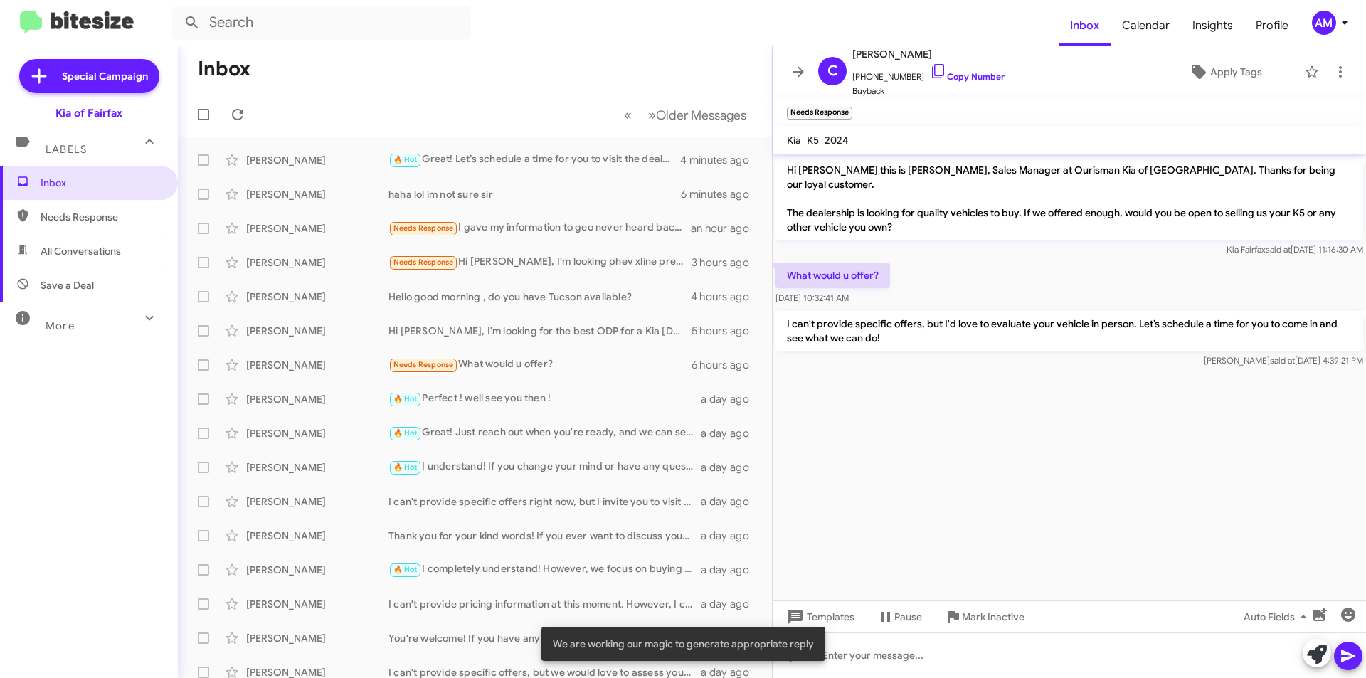
click at [561, 401] on div "🔥 Hot Perfect ! well see you then !" at bounding box center [544, 399] width 312 height 16
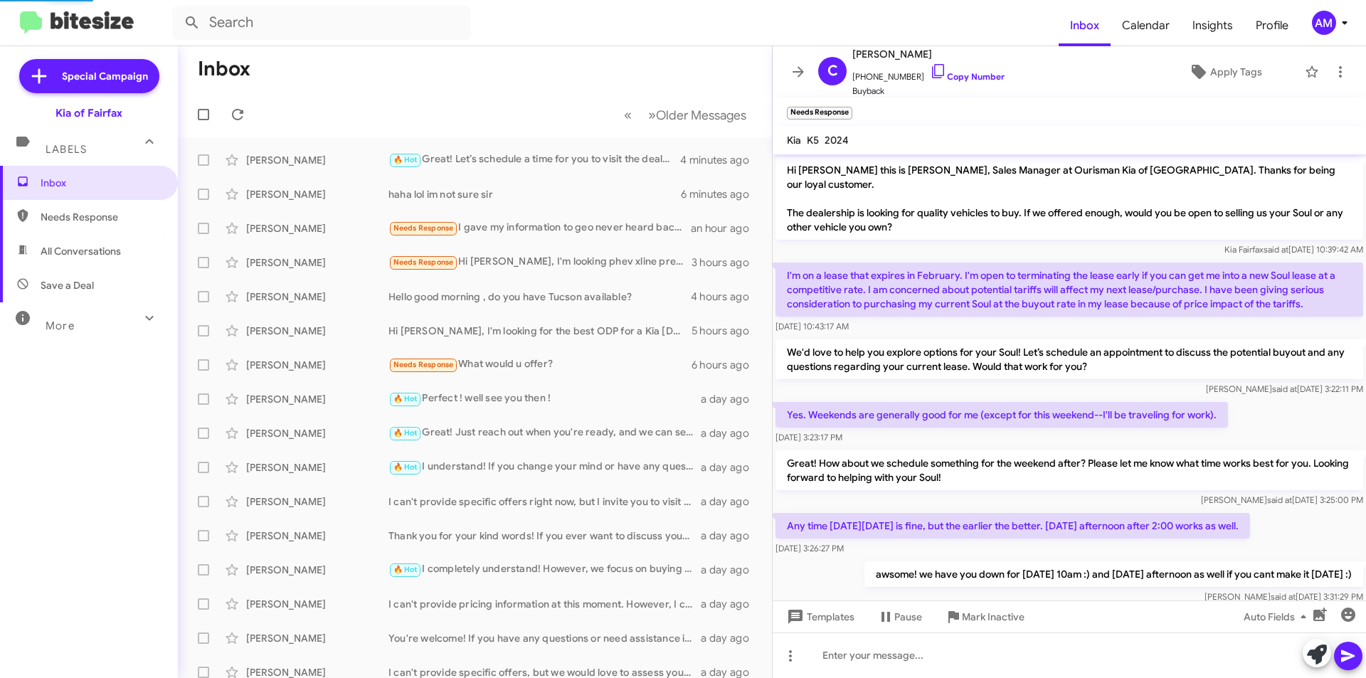
scroll to position [121, 0]
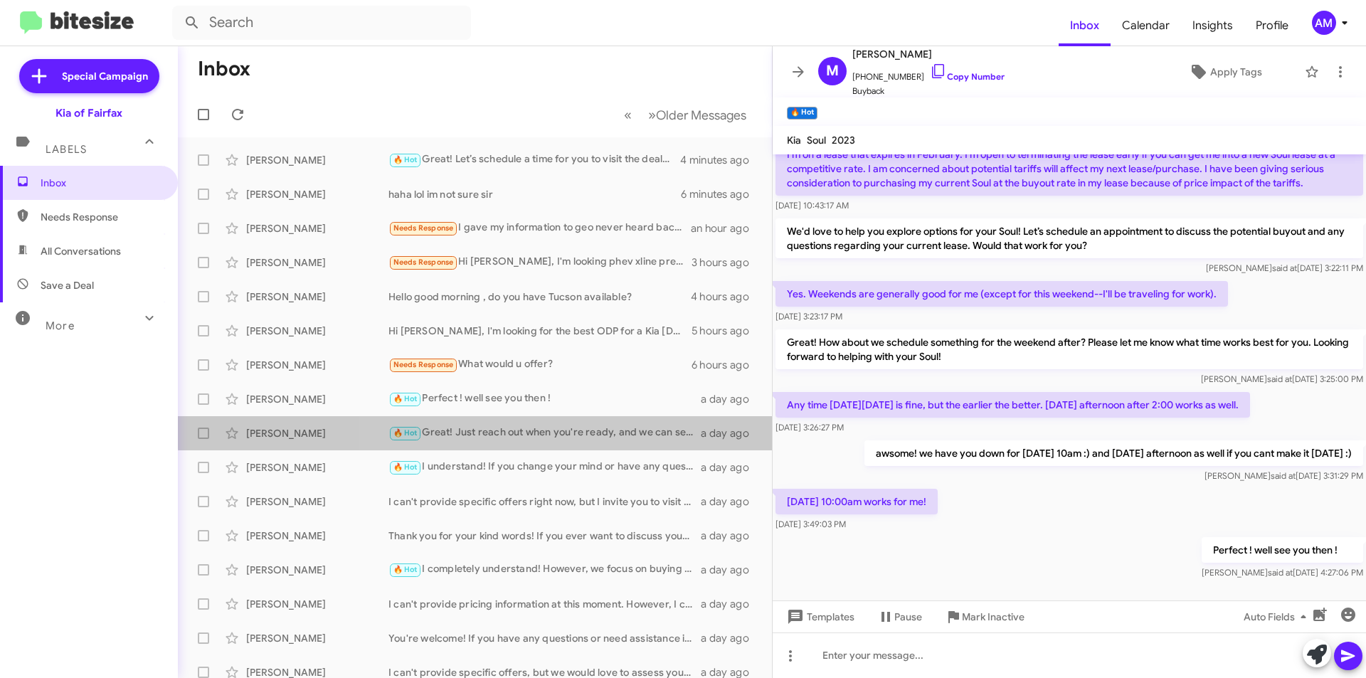
click at [502, 428] on div "🔥 Hot Great! Just reach out when you're ready, and we can set up a time for you…" at bounding box center [544, 433] width 312 height 16
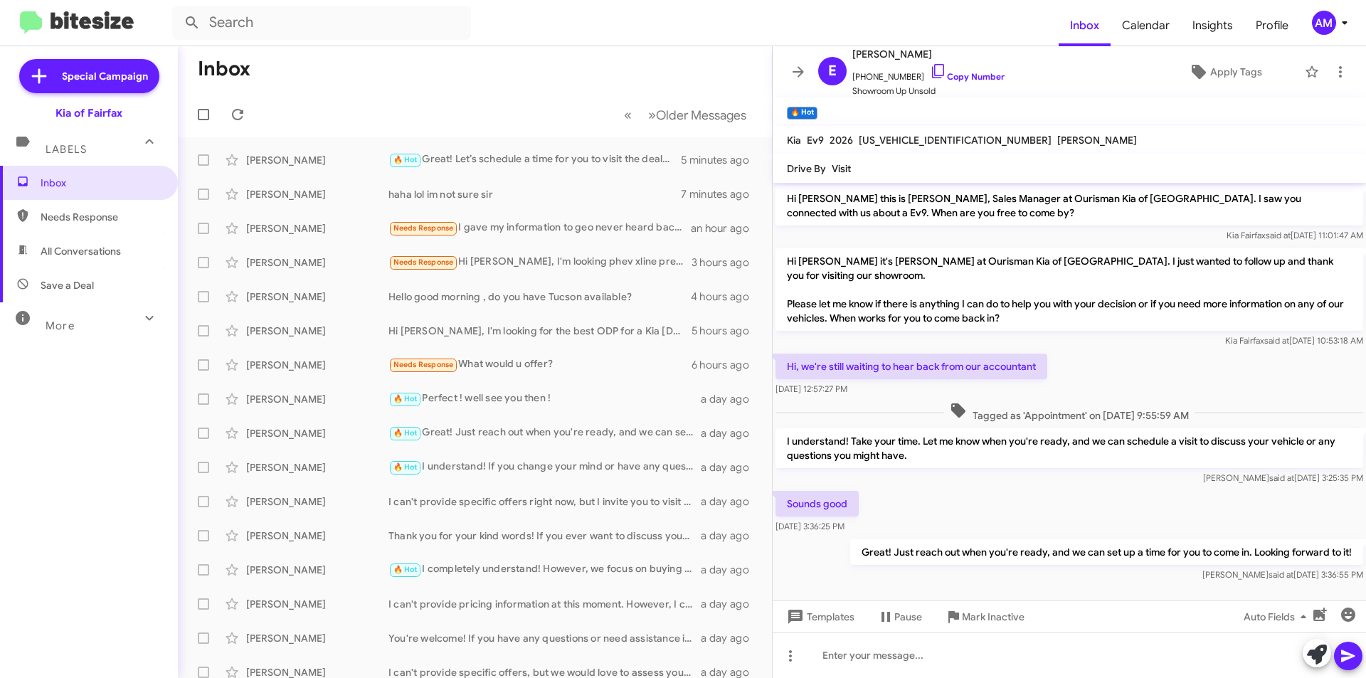
click at [236, 115] on icon at bounding box center [237, 114] width 17 height 17
